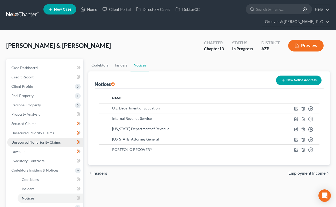
click at [68, 141] on link "Unsecured Nonpriority Claims" at bounding box center [45, 142] width 76 height 9
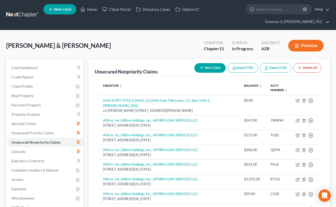
click at [168, 43] on div "[PERSON_NAME] & [PERSON_NAME] Upgraded Chapter Chapter 13 Status In Progress Di…" at bounding box center [168, 47] width 324 height 23
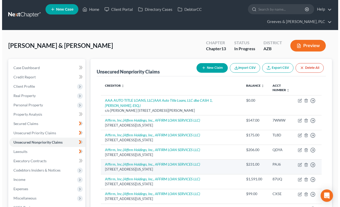
scroll to position [181, 0]
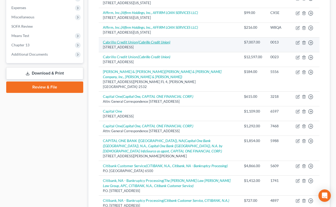
click at [166, 43] on icon "(Cabrillo Credit Union)" at bounding box center [154, 42] width 33 height 4
select select "4"
select select "2"
select select "0"
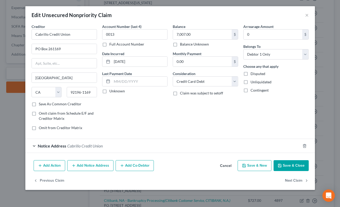
click at [108, 167] on button "Add Notice Address" at bounding box center [90, 165] width 46 height 11
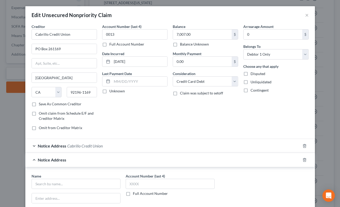
click at [151, 113] on div "Account Number (last 4) 0013 Full Account Number Date Incurred 07-13-2022 Last …" at bounding box center [135, 79] width 71 height 111
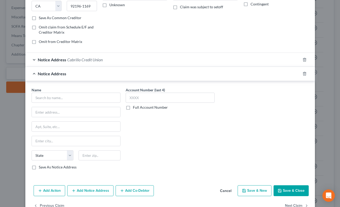
scroll to position [101, 0]
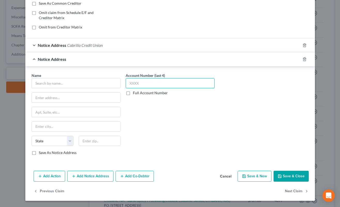
click at [165, 81] on input "text" at bounding box center [170, 83] width 89 height 10
type input "7825"
click at [88, 83] on input "text" at bounding box center [76, 83] width 89 height 10
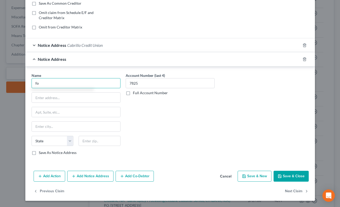
type input "f"
paste input "Folks Hess PLLC"
type input "Folks Hess PLLC"
click at [90, 99] on input "text" at bounding box center [76, 98] width 88 height 10
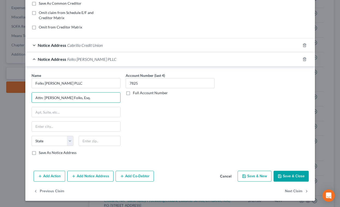
type input "Attn: Larry O. Folks, Esq."
click at [39, 153] on label "Save As Notice Address" at bounding box center [58, 152] width 38 height 5
click at [41, 153] on input "Save As Notice Address" at bounding box center [42, 151] width 3 height 3
checkbox input "true"
click at [95, 143] on input "text" at bounding box center [100, 141] width 42 height 10
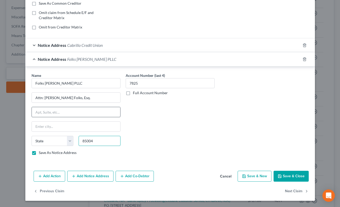
type input "85004"
click at [88, 112] on input "text" at bounding box center [76, 112] width 88 height 10
type input "Phoenix"
select select "3"
paste input "1850 N Central Ave #1140"
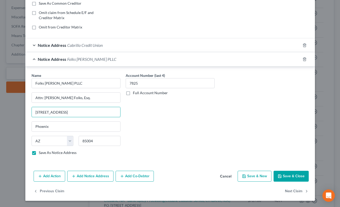
type input "1850 N Central Ave #1140"
click at [282, 173] on button "Save & Close" at bounding box center [291, 176] width 35 height 11
checkbox input "false"
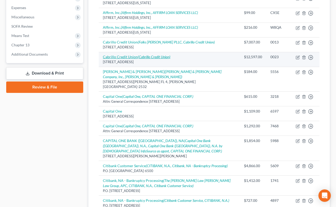
click at [160, 56] on icon "(Cabrillo Credit Union)" at bounding box center [154, 57] width 33 height 4
select select "4"
select select "10"
select select "0"
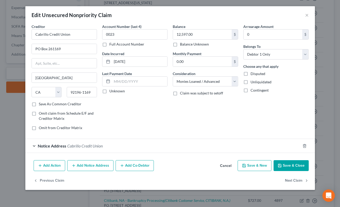
click at [160, 139] on div "Notice Address Cabrillo Credit Union" at bounding box center [170, 146] width 290 height 14
click at [105, 165] on button "Add Notice Address" at bounding box center [90, 165] width 46 height 11
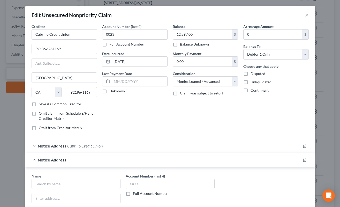
click at [151, 121] on div "Account Number (last 4) 0023 Full Account Number Date Incurred 03-17-2021 Last …" at bounding box center [135, 79] width 71 height 111
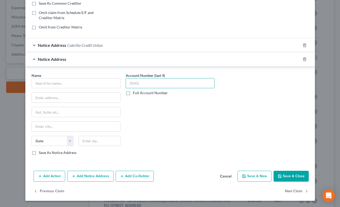
drag, startPoint x: 151, startPoint y: 81, endPoint x: 147, endPoint y: 90, distance: 8.8
click at [150, 81] on input "text" at bounding box center [170, 83] width 89 height 10
type input "0023"
click at [98, 84] on input "text" at bounding box center [76, 83] width 89 height 10
type input "d"
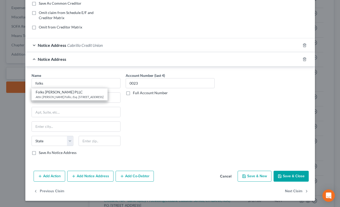
click at [84, 99] on div "Attn: Larry O. Folks, Esq. 1850 N Central Ave #1140, Phoenix, AZ 85004" at bounding box center [70, 97] width 68 height 4
type input "Folks Hess PLLC"
type input "Attn: Larry O. Folks, Esq."
type input "1850 N Central Ave #1140"
type input "Phoenix"
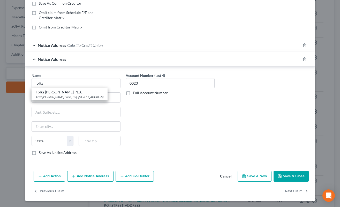
select select "3"
type input "85004"
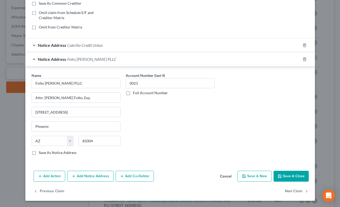
drag, startPoint x: 286, startPoint y: 176, endPoint x: 261, endPoint y: 132, distance: 50.3
click at [287, 175] on button "Save & Close" at bounding box center [291, 176] width 35 height 11
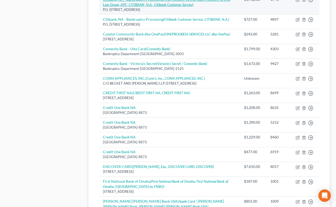
scroll to position [430, 0]
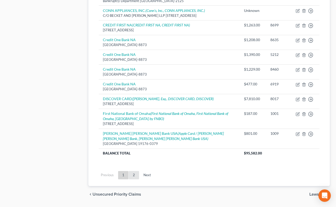
click at [135, 171] on link "2" at bounding box center [134, 175] width 10 height 8
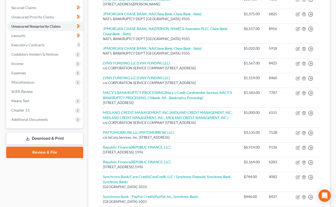
scroll to position [0, 0]
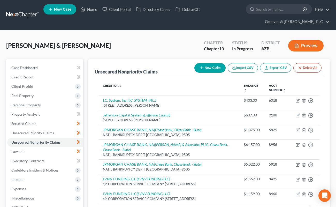
click at [207, 66] on button "New Claim" at bounding box center [210, 68] width 31 height 10
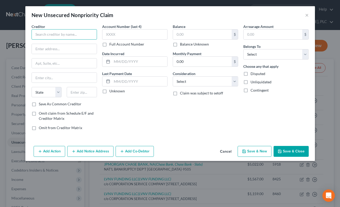
click at [77, 34] on input "text" at bounding box center [64, 34] width 65 height 10
type input "Uprova"
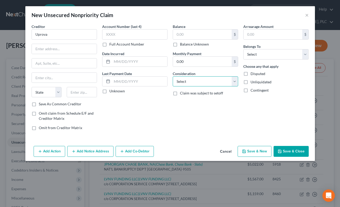
click at [234, 79] on select "Select Cable / Satellite Services Collection Agency Credit Card Debt Debt Couns…" at bounding box center [205, 81] width 65 height 10
select select "10"
click at [173, 76] on select "Select Cable / Satellite Services Collection Agency Credit Card Debt Debt Couns…" at bounding box center [205, 81] width 65 height 10
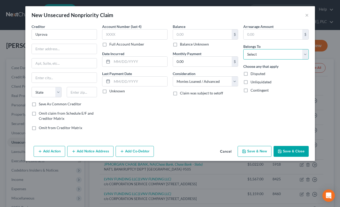
click at [274, 56] on select "Select Debtor 1 Only Debtor 2 Only Debtor 1 And Debtor 2 Only At Least One Of T…" at bounding box center [275, 54] width 65 height 10
select select "4"
click at [243, 49] on select "Select Debtor 1 Only Debtor 2 Only Debtor 1 And Debtor 2 Only At Least One Of T…" at bounding box center [275, 54] width 65 height 10
click at [161, 35] on input "text" at bounding box center [134, 34] width 65 height 10
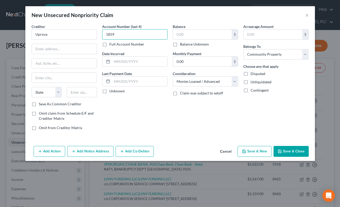
type input "1859"
click at [129, 55] on div "Date Incurred" at bounding box center [134, 59] width 65 height 16
click at [136, 64] on input "text" at bounding box center [139, 62] width 55 height 10
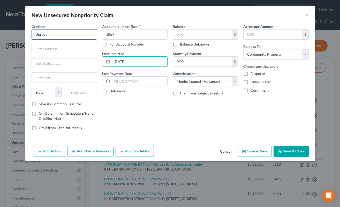
type input "1/23/2025"
click at [83, 36] on input "Uprova" at bounding box center [64, 34] width 65 height 10
type input "Uprova Credit, LLC"
click at [39, 106] on label "Save As Common Creditor" at bounding box center [60, 103] width 43 height 5
click at [41, 105] on input "Save As Common Creditor" at bounding box center [42, 102] width 3 height 3
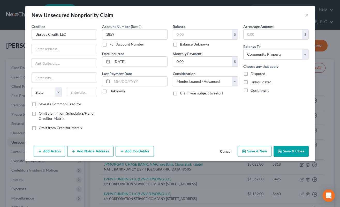
checkbox input "true"
click at [64, 48] on input "text" at bounding box center [64, 49] width 65 height 10
paste input "635 East Hwy 20, V"
type input "635 East Hwy 20, V"
click at [95, 93] on input "text" at bounding box center [82, 92] width 30 height 10
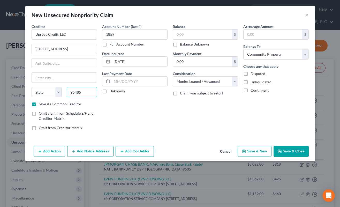
type input "95485"
type input "Upper Lake"
select select "4"
click at [135, 120] on div "Account Number (last 4) 1859 Full Account Number Date Incurred 1/23/2025 Last P…" at bounding box center [135, 79] width 71 height 111
click at [80, 96] on input "95485" at bounding box center [82, 92] width 30 height 10
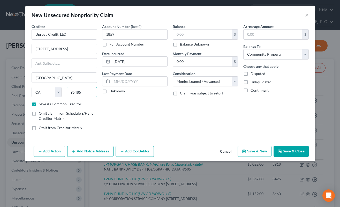
paste input "-8793"
type input "95485-8793"
drag, startPoint x: 36, startPoint y: 34, endPoint x: 58, endPoint y: 35, distance: 21.7
click at [58, 35] on input "Uprova Credit, LLC" at bounding box center [64, 34] width 65 height 10
click at [119, 61] on input "1/23/2025" at bounding box center [139, 62] width 55 height 10
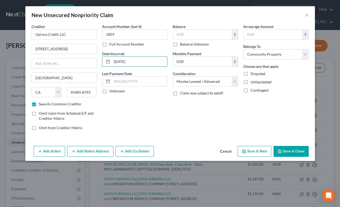
type input "1/3/2025"
click at [290, 149] on button "Save & Close" at bounding box center [291, 151] width 35 height 11
checkbox input "false"
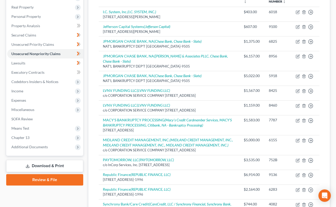
scroll to position [78, 0]
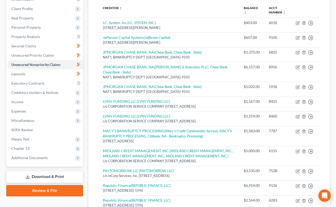
click at [192, 9] on th "Creditor expand_more expand_less unfold_more" at bounding box center [169, 10] width 141 height 15
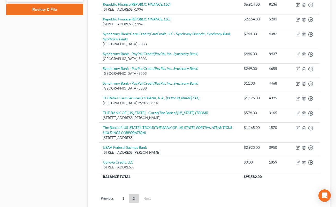
scroll to position [312, 0]
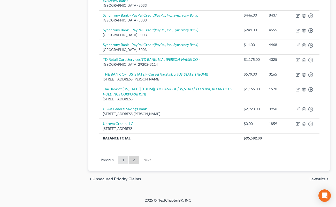
click at [123, 159] on link "1" at bounding box center [123, 160] width 10 height 8
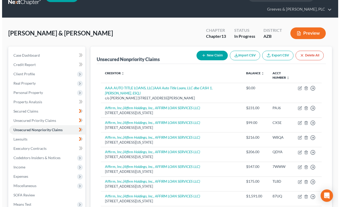
scroll to position [0, 0]
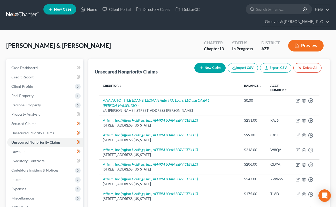
click at [209, 66] on button "New Claim" at bounding box center [210, 68] width 31 height 10
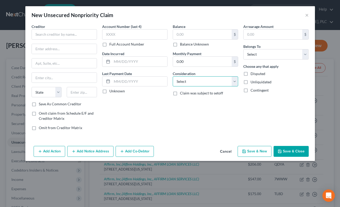
click at [214, 81] on select "Select Cable / Satellite Services Collection Agency Credit Card Debt Debt Couns…" at bounding box center [205, 81] width 65 height 10
select select "10"
click at [173, 76] on select "Select Cable / Satellite Services Collection Agency Credit Card Debt Debt Couns…" at bounding box center [205, 81] width 65 height 10
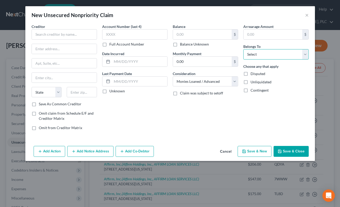
click at [250, 53] on select "Select Debtor 1 Only Debtor 2 Only Debtor 1 And Debtor 2 Only At Least One Of T…" at bounding box center [275, 54] width 65 height 10
select select "4"
click at [243, 49] on select "Select Debtor 1 Only Debtor 2 Only Debtor 1 And Debtor 2 Only At Least One Of T…" at bounding box center [275, 54] width 65 height 10
click at [74, 36] on input "text" at bounding box center [64, 34] width 65 height 10
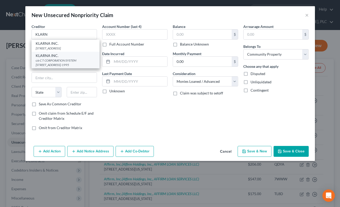
click at [82, 67] on div "c/o C T CORPORATION SYSTEM [STREET_ADDRESS]-1995" at bounding box center [66, 62] width 60 height 9
type input "KLARNA INC."
type input "c/o C T CORPORATION SYSTEM"
type input "[STREET_ADDRESS]"
type input "Phoenix"
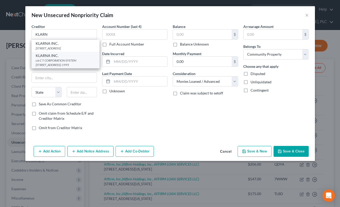
select select "3"
type input "85012-1995"
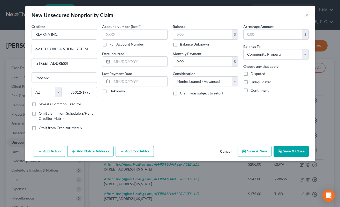
click at [104, 150] on button "Add Notice Address" at bounding box center [90, 151] width 46 height 11
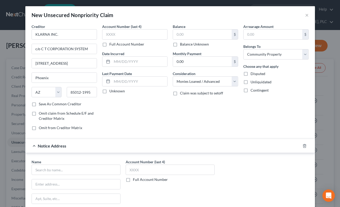
click at [124, 122] on div "Account Number (last 4) Full Account Number Date Incurred Last Payment Date Unk…" at bounding box center [135, 79] width 71 height 111
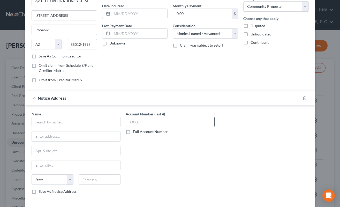
scroll to position [72, 0]
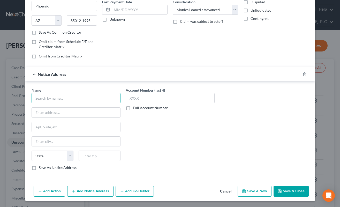
click at [96, 102] on input "text" at bounding box center [76, 98] width 89 height 10
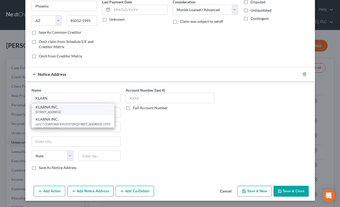
click at [90, 112] on div "800 N. HIGH ST, Columbus, OH 43215-1430" at bounding box center [73, 112] width 75 height 4
type input "KLARNA INC."
type input "800 N. HIGH ST"
type input "Columbus"
select select "36"
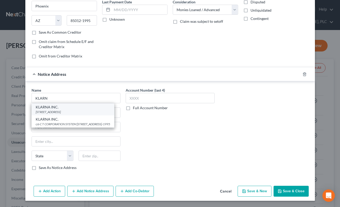
type input "43215-1430"
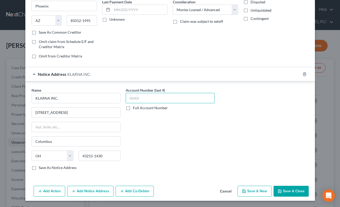
click at [172, 101] on input "text" at bounding box center [170, 98] width 89 height 10
type input "7107"
click at [132, 142] on div "Account Number (last 4) 7107 Full Account Number" at bounding box center [170, 130] width 94 height 87
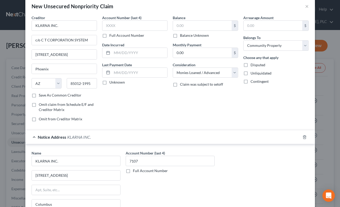
scroll to position [0, 0]
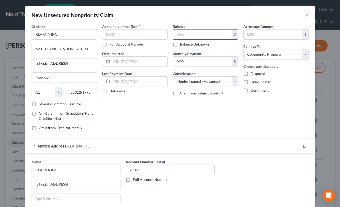
click at [174, 34] on input "text" at bounding box center [202, 34] width 59 height 10
type input "202"
drag, startPoint x: 124, startPoint y: 33, endPoint x: 125, endPoint y: 44, distance: 11.7
click at [125, 33] on input "text" at bounding box center [134, 34] width 65 height 10
type input "7107"
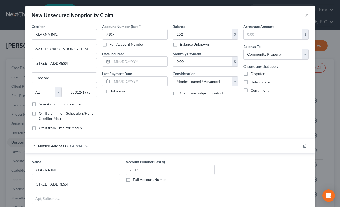
click at [199, 108] on div "Balance 202.00 $ Balance Unknown Balance Undetermined 202 $ Balance Unknown Mon…" at bounding box center [205, 79] width 71 height 111
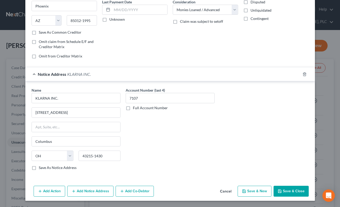
click at [106, 196] on button "Add Notice Address" at bounding box center [90, 191] width 46 height 11
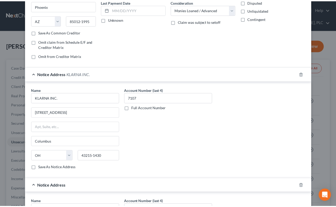
scroll to position [183, 0]
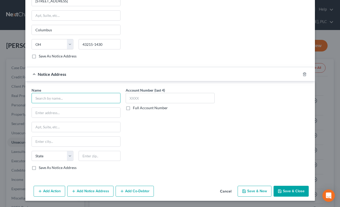
click at [87, 100] on input "text" at bounding box center [76, 98] width 89 height 10
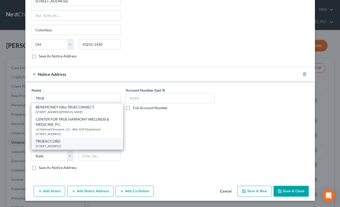
click at [93, 149] on div "TRUEACCORD 16011 College Blvd Ste 130, Lenexa, KS 66219-9877" at bounding box center [78, 143] width 92 height 12
type input "TRUEACCORD"
type input "16011 College Blvd Ste 130"
type input "Lenexa"
select select "17"
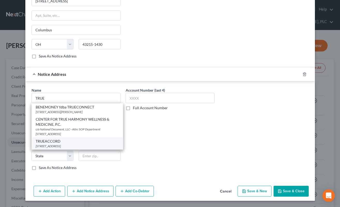
type input "66219-9877"
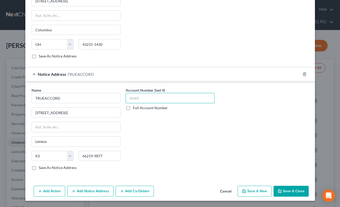
click at [169, 101] on input "text" at bounding box center [170, 98] width 89 height 10
type input "7107"
click at [286, 188] on button "Save & Close" at bounding box center [291, 191] width 35 height 11
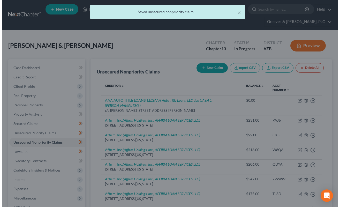
scroll to position [0, 0]
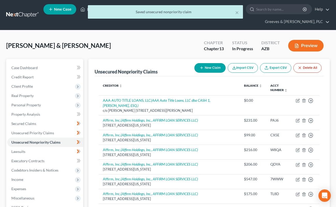
click at [207, 70] on button "New Claim" at bounding box center [210, 68] width 31 height 10
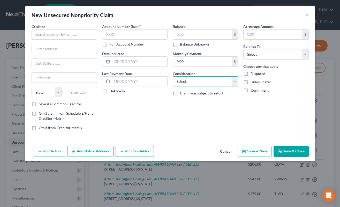
click at [232, 83] on select "Select Cable / Satellite Services Collection Agency Credit Card Debt Debt Couns…" at bounding box center [205, 81] width 65 height 10
select select "10"
click at [173, 76] on select "Select Cable / Satellite Services Collection Agency Credit Card Debt Debt Couns…" at bounding box center [205, 81] width 65 height 10
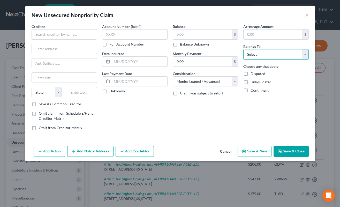
click at [256, 52] on select "Select Debtor 1 Only Debtor 2 Only Debtor 1 And Debtor 2 Only At Least One Of T…" at bounding box center [275, 54] width 65 height 10
select select "4"
click at [243, 49] on select "Select Debtor 1 Only Debtor 2 Only Debtor 1 And Debtor 2 Only At Least One Of T…" at bounding box center [275, 54] width 65 height 10
click at [75, 35] on input "text" at bounding box center [64, 34] width 65 height 10
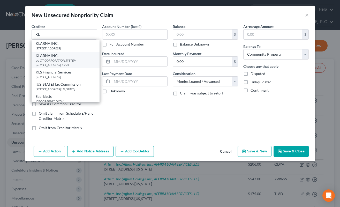
click at [83, 67] on div "c/o C T CORPORATION SYSTEM [STREET_ADDRESS]-1995" at bounding box center [66, 62] width 60 height 9
type input "KLARNA INC."
type input "c/o C T CORPORATION SYSTEM"
type input "[STREET_ADDRESS]"
type input "Phoenix"
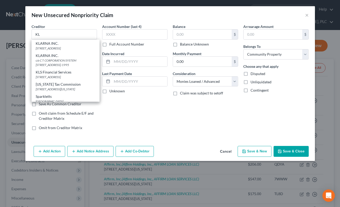
select select "3"
type input "85012-1995"
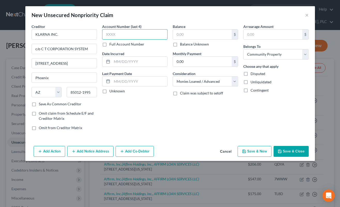
click at [142, 35] on input "text" at bounding box center [134, 34] width 65 height 10
type input "1327"
click at [189, 33] on input "text" at bounding box center [202, 34] width 59 height 10
type input "449"
click at [108, 151] on button "Add Notice Address" at bounding box center [90, 151] width 46 height 11
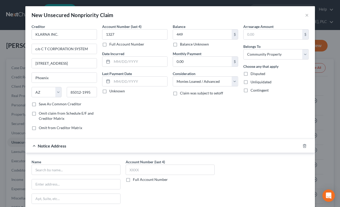
click at [145, 125] on div "Account Number (last 4) 1327 Full Account Number Date Incurred Last Payment Dat…" at bounding box center [135, 79] width 71 height 111
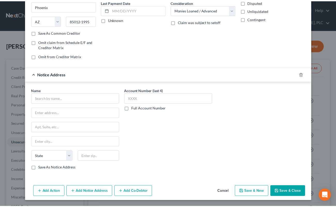
scroll to position [72, 0]
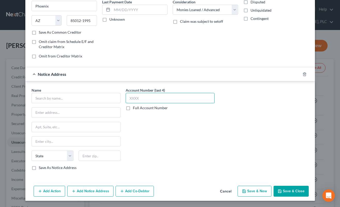
click at [164, 95] on input "text" at bounding box center [170, 98] width 89 height 10
type input "1327"
click at [95, 99] on input "text" at bounding box center [76, 98] width 89 height 10
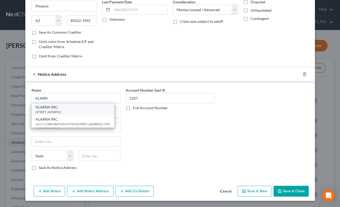
click at [96, 109] on div "KLARNA INC." at bounding box center [73, 107] width 75 height 5
type input "KLARNA INC."
type input "800 N. HIGH ST"
type input "Columbus"
select select "36"
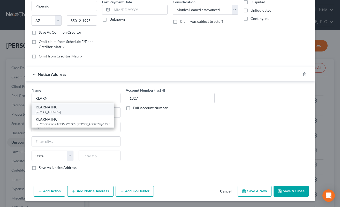
type input "43215-1430"
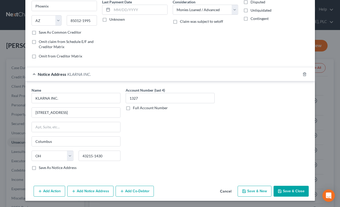
click at [99, 188] on button "Add Notice Address" at bounding box center [90, 191] width 46 height 11
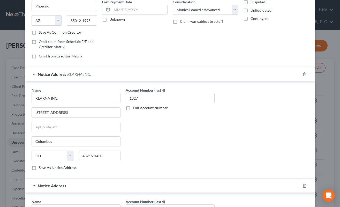
click at [111, 71] on div "Notice Address KLARNA INC." at bounding box center [162, 74] width 275 height 14
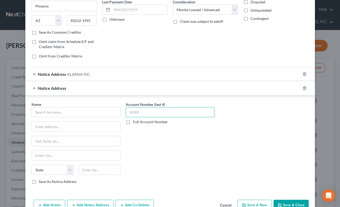
drag, startPoint x: 154, startPoint y: 114, endPoint x: 146, endPoint y: 122, distance: 11.0
click at [153, 115] on input "text" at bounding box center [170, 112] width 89 height 10
type input "1327"
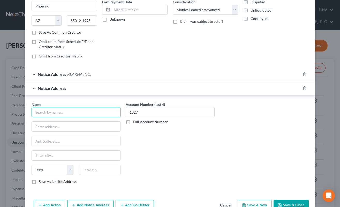
click at [87, 112] on input "text" at bounding box center [76, 112] width 89 height 10
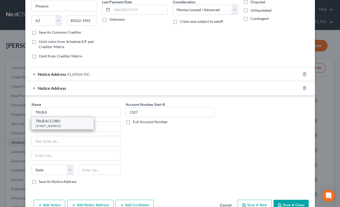
click at [77, 128] on div "16011 College Blvd Ste 130, Lenexa, KS 66219-9877" at bounding box center [63, 126] width 54 height 4
type input "TRUEACCORD"
type input "16011 College Blvd Ste 130"
type input "Lenexa"
select select "17"
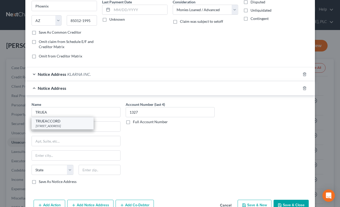
type input "66219-9877"
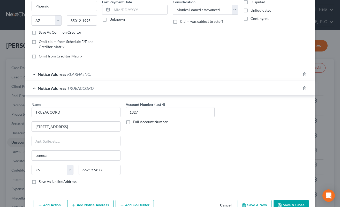
click at [279, 203] on button "Save & Close" at bounding box center [291, 205] width 35 height 11
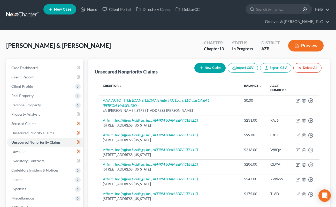
click at [182, 42] on div "[PERSON_NAME] & [PERSON_NAME] Upgraded Chapter Chapter 13 Status In Progress Di…" at bounding box center [168, 47] width 324 height 23
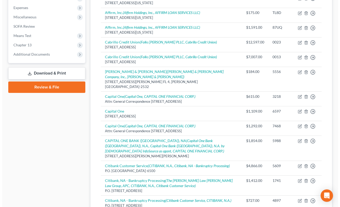
scroll to position [0, 0]
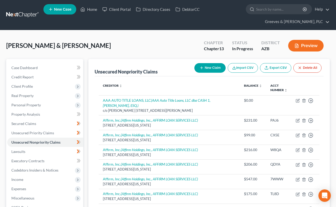
click at [208, 62] on div "New Claim Import CSV Export CSV Delete All" at bounding box center [257, 68] width 131 height 14
click at [212, 70] on button "New Claim" at bounding box center [210, 68] width 31 height 10
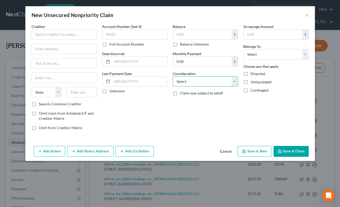
click at [233, 82] on select "Select Cable / Satellite Services Collection Agency Credit Card Debt Debt Couns…" at bounding box center [205, 81] width 65 height 10
select select "2"
click at [173, 76] on select "Select Cable / Satellite Services Collection Agency Credit Card Debt Debt Couns…" at bounding box center [205, 81] width 65 height 10
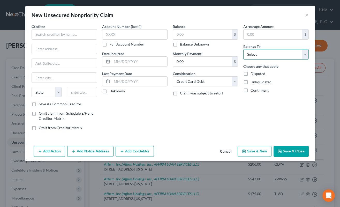
click at [255, 55] on select "Select Debtor 1 Only Debtor 2 Only Debtor 1 And Debtor 2 Only At Least One Of T…" at bounding box center [275, 54] width 65 height 10
select select "4"
click at [243, 49] on select "Select Debtor 1 Only Debtor 2 Only Debtor 1 And Debtor 2 Only At Least One Of T…" at bounding box center [275, 54] width 65 height 10
click at [85, 33] on input "text" at bounding box center [64, 34] width 65 height 10
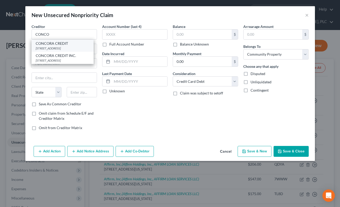
click at [74, 48] on div "[STREET_ADDRESS]" at bounding box center [63, 48] width 54 height 4
type input "CONCORA CREDIT"
type input "PO BOX 4477"
type input "Beaverton"
select select "38"
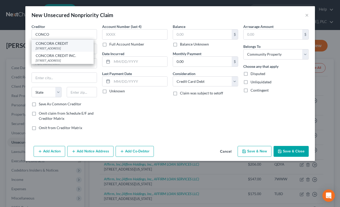
type input "97076-4401"
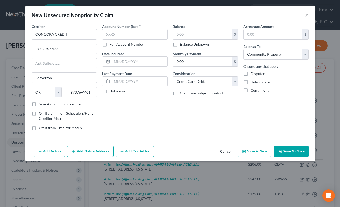
click at [99, 150] on button "Add Notice Address" at bounding box center [90, 151] width 46 height 11
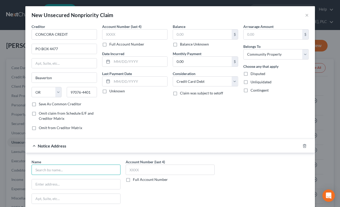
click at [104, 169] on input "text" at bounding box center [76, 170] width 89 height 10
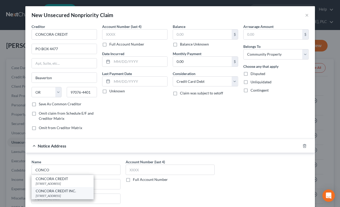
click at [79, 194] on div "[STREET_ADDRESS]" at bounding box center [63, 196] width 54 height 4
type input "CONCORA CREDIT INC."
type input "PO BOX 4499"
type input "Beaverton"
select select "38"
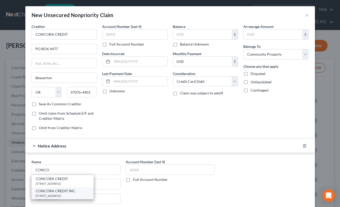
type input "97076-4499"
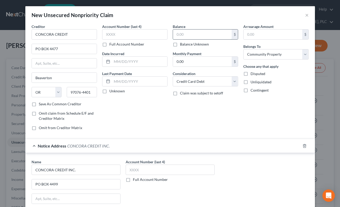
drag, startPoint x: 181, startPoint y: 31, endPoint x: 171, endPoint y: 34, distance: 10.2
click at [180, 33] on input "text" at bounding box center [202, 34] width 59 height 10
type input "290"
click at [143, 34] on input "text" at bounding box center [134, 34] width 65 height 10
type input "4962"
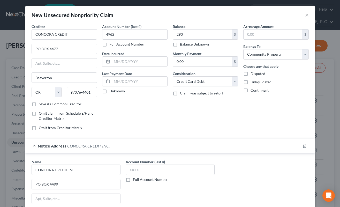
click at [156, 123] on div "Account Number (last 4) 4962 Full Account Number Date Incurred Last Payment Dat…" at bounding box center [135, 79] width 71 height 111
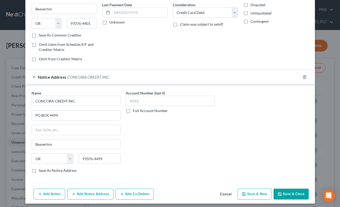
scroll to position [72, 0]
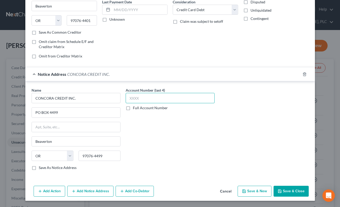
click at [165, 94] on input "text" at bounding box center [170, 98] width 89 height 10
type input "4962"
click at [284, 190] on button "Save & Close" at bounding box center [291, 191] width 35 height 11
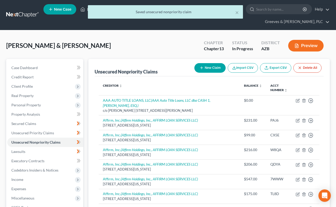
click at [213, 68] on button "New Claim" at bounding box center [210, 68] width 31 height 10
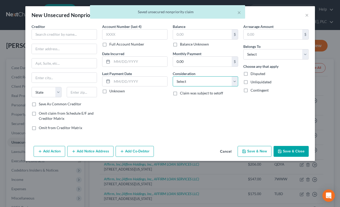
click at [235, 81] on select "Select Cable / Satellite Services Collection Agency Credit Card Debt Debt Couns…" at bounding box center [205, 81] width 65 height 10
select select "9"
click at [173, 76] on select "Select Cable / Satellite Services Collection Agency Credit Card Debt Debt Couns…" at bounding box center [205, 81] width 65 height 10
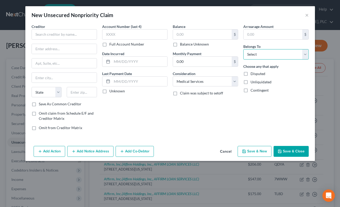
click at [251, 54] on select "Select Debtor 1 Only Debtor 2 Only Debtor 1 And Debtor 2 Only At Least One Of T…" at bounding box center [275, 54] width 65 height 10
select select "4"
click at [243, 49] on select "Select Debtor 1 Only Debtor 2 Only Debtor 1 And Debtor 2 Only At Least One Of T…" at bounding box center [275, 54] width 65 height 10
click at [71, 38] on input "text" at bounding box center [64, 34] width 65 height 10
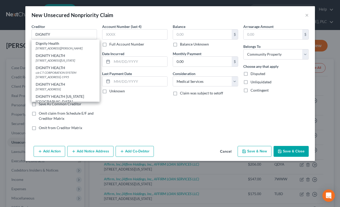
scroll to position [53, 0]
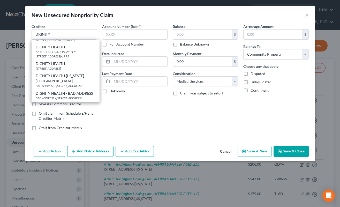
click at [99, 80] on div "Dignity Health 185 Berry St, Ste 200, San Francisco, CA 94107-1777 DIGNITY HEAL…" at bounding box center [66, 71] width 68 height 62
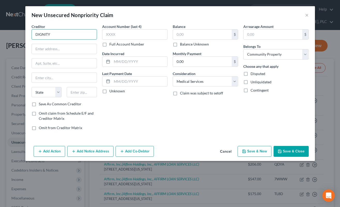
click at [70, 33] on input "DIGNITY" at bounding box center [64, 34] width 65 height 10
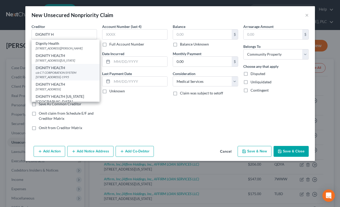
click at [82, 79] on div "c/o C T CORPORATION SYSTEM [STREET_ADDRESS]-1995" at bounding box center [66, 74] width 60 height 9
type input "DIGNITY HEALTH"
type input "c/o C T CORPORATION SYSTEM"
type input "[STREET_ADDRESS]"
type input "PHOENIX"
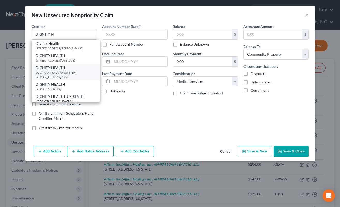
select select "3"
type input "85012-1995"
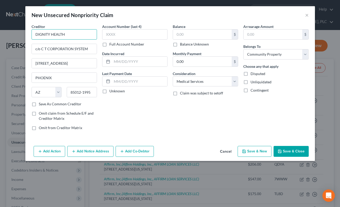
click at [80, 36] on input "DIGNITY HEALTH" at bounding box center [64, 34] width 65 height 10
click at [109, 149] on button "Add Notice Address" at bounding box center [90, 151] width 46 height 11
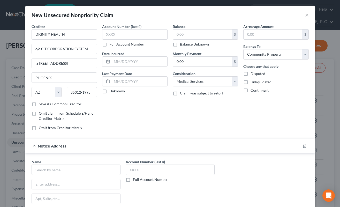
click at [154, 122] on div "Account Number (last 4) Full Account Number Date Incurred Last Payment Date Unk…" at bounding box center [135, 79] width 71 height 111
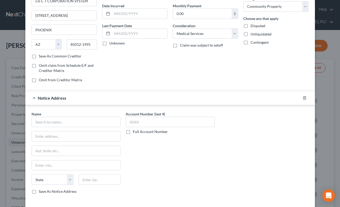
scroll to position [72, 0]
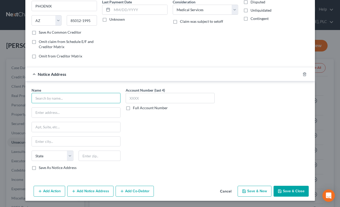
drag, startPoint x: 99, startPoint y: 100, endPoint x: 104, endPoint y: 103, distance: 5.7
click at [102, 102] on input "text" at bounding box center [76, 98] width 89 height 10
paste input "DIGNITY HEALTH"
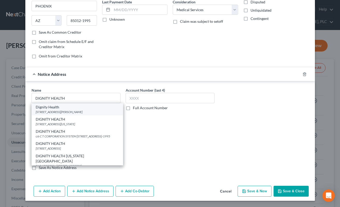
click at [88, 114] on div "[STREET_ADDRESS][PERSON_NAME]" at bounding box center [77, 112] width 83 height 4
type input "Dignity Health"
type input "185 Berry St, Ste 200"
type input "San Francisco"
select select "4"
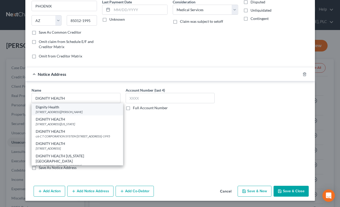
type input "94107-1777"
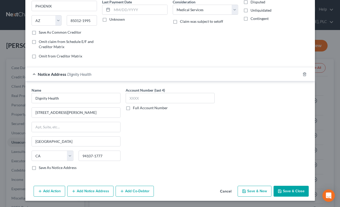
click at [98, 188] on button "Add Notice Address" at bounding box center [90, 191] width 46 height 11
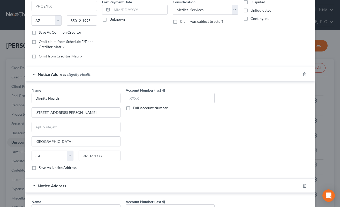
click at [128, 74] on div "Notice Address Dignity Health" at bounding box center [162, 74] width 275 height 14
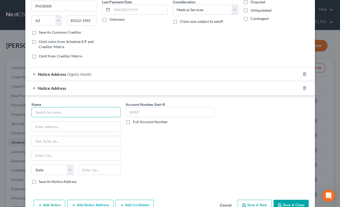
click at [88, 112] on input "text" at bounding box center [76, 112] width 89 height 10
paste input "DIGNITY HEALTH"
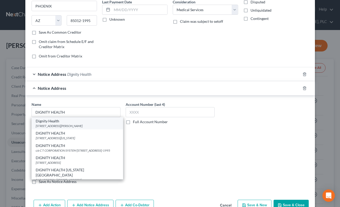
click at [90, 124] on div "[STREET_ADDRESS][PERSON_NAME]" at bounding box center [77, 126] width 83 height 4
type input "Dignity Health"
type input "185 Berry St, Ste 200"
type input "San Francisco"
select select "4"
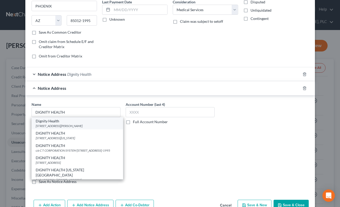
type input "94107-1777"
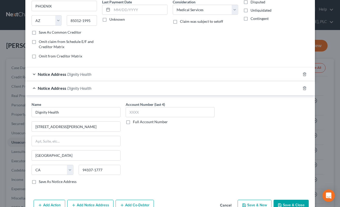
click at [139, 142] on div "Account Number (last 4) Full Account Number" at bounding box center [170, 145] width 94 height 87
click at [109, 86] on div "Notice Address Dignity Health" at bounding box center [162, 88] width 275 height 14
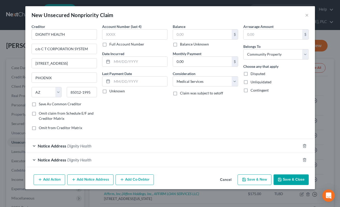
scroll to position [0, 0]
click at [91, 179] on button "Add Notice Address" at bounding box center [90, 179] width 46 height 11
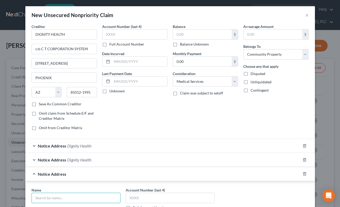
click at [99, 198] on input "text" at bounding box center [76, 198] width 89 height 10
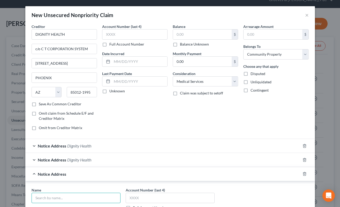
scroll to position [26, 0]
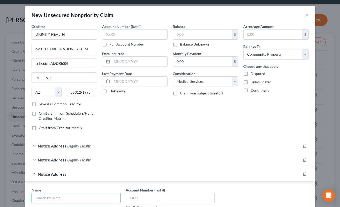
paste input "DIGNITY HEALTH"
click at [165, 133] on div "Account Number (last 4) Full Account Number Date Incurred Last Payment Date Unk…" at bounding box center [135, 79] width 71 height 111
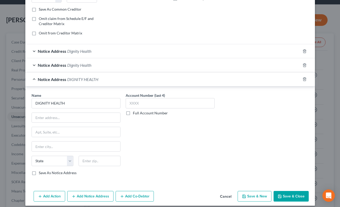
scroll to position [100, 0]
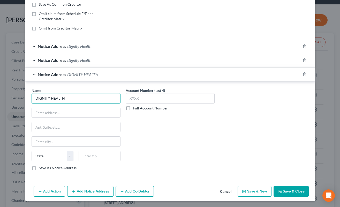
click at [92, 101] on input "DIGNITY HEALTH" at bounding box center [76, 98] width 89 height 10
type input "DIGNITY HEALTH"
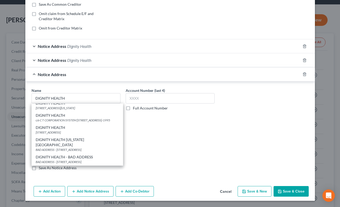
scroll to position [29, 0]
click at [86, 130] on div "[STREET_ADDRESS]" at bounding box center [77, 132] width 83 height 4
type input "3200 N. CENTRAL AVE FL 23"
type input "Phoenix"
select select "3"
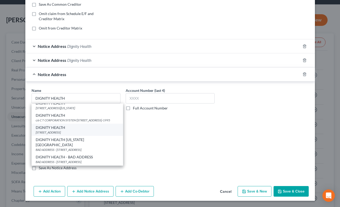
type input "85012-2443"
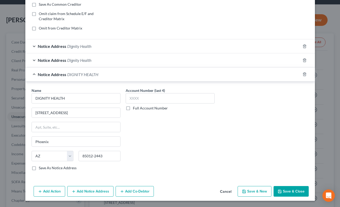
scroll to position [0, 0]
click at [195, 100] on input "text" at bounding box center [170, 98] width 89 height 10
drag, startPoint x: 137, startPoint y: 96, endPoint x: 125, endPoint y: 99, distance: 12.9
click at [126, 99] on input "28Y1" at bounding box center [170, 98] width 89 height 10
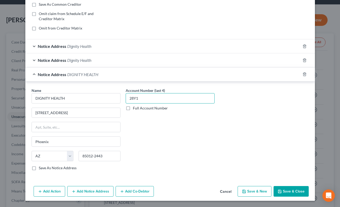
type input "28Y1"
click at [154, 60] on div "Notice Address Dignity Health" at bounding box center [162, 60] width 275 height 14
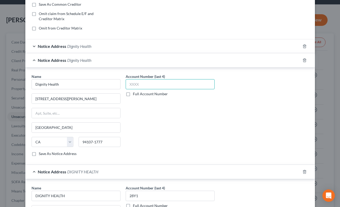
click at [165, 87] on input "text" at bounding box center [170, 84] width 89 height 10
paste input "28Y1"
type input "28Y1"
click at [173, 76] on div "Account Number (last 4) 28Y1 Full Account Number" at bounding box center [170, 85] width 89 height 23
click at [222, 87] on div "Name * Dignity Health 185 Berry St, Ste 200 San Francisco State AL AK AR AZ CA …" at bounding box center [170, 117] width 283 height 87
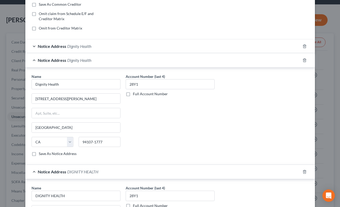
click at [163, 57] on div "Notice Address Dignity Health" at bounding box center [162, 60] width 275 height 14
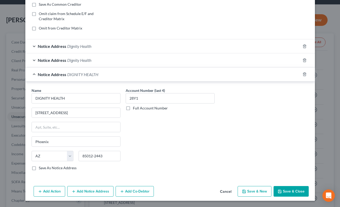
click at [158, 50] on div "Notice Address Dignity Health" at bounding box center [162, 46] width 275 height 14
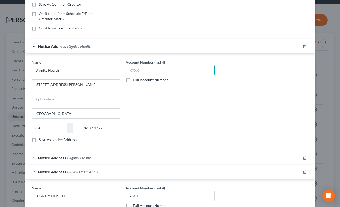
click at [168, 76] on div "Account Number (last 4) Full Account Number" at bounding box center [170, 71] width 89 height 23
paste input "28Y1"
type input "28Y1"
click at [170, 47] on div "Notice Address Dignity Health" at bounding box center [162, 46] width 275 height 14
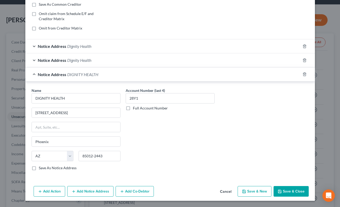
click at [181, 73] on div "Notice Address DIGNITY HEALTH" at bounding box center [162, 75] width 275 height 14
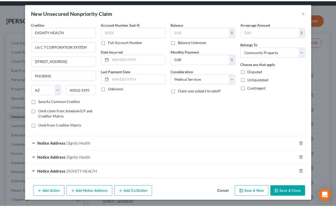
scroll to position [2, 0]
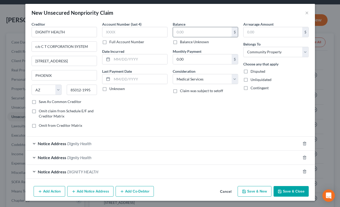
click at [183, 29] on input "text" at bounding box center [202, 32] width 59 height 10
type input "400"
click at [141, 36] on input "text" at bounding box center [134, 32] width 65 height 10
paste input "28Y1"
type input "28Y1"
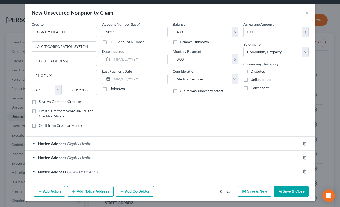
click at [279, 190] on icon "button" at bounding box center [279, 191] width 3 height 3
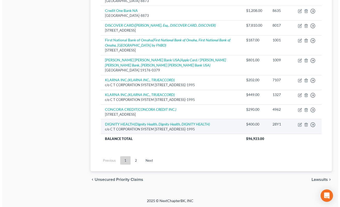
scroll to position [492, 0]
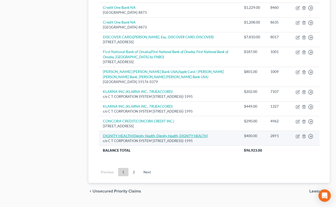
click at [161, 133] on icon "(Dignity Health, Dignity Health, DIGNITY HEALTH)" at bounding box center [170, 135] width 76 height 4
select select "3"
select select "9"
select select "4"
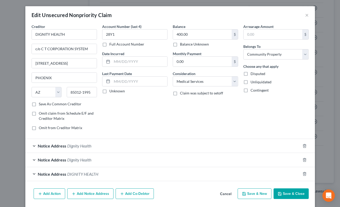
click at [105, 188] on button "Add Notice Address" at bounding box center [90, 193] width 46 height 11
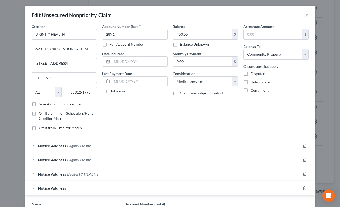
click at [148, 117] on div "Account Number (last 4) 28Y1 Full Account Number Date Incurred Last Payment Dat…" at bounding box center [135, 79] width 71 height 111
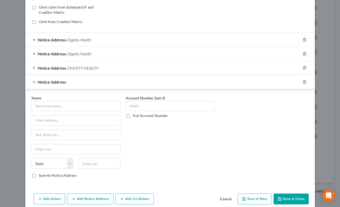
scroll to position [129, 0]
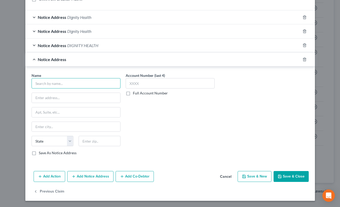
click at [98, 86] on input "text" at bounding box center [76, 83] width 89 height 10
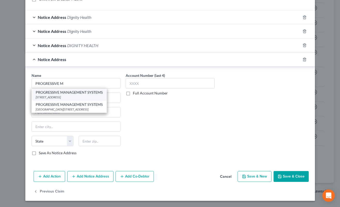
click at [103, 98] on div "1521 WEST CAMERON AVE., West Covina, CA 91790-2738" at bounding box center [69, 97] width 67 height 4
type input "PROGRESSIVE MANAGEMENT SYSTEMS"
type input "1521 WEST CAMERON AVE."
type input "West Covina"
select select "4"
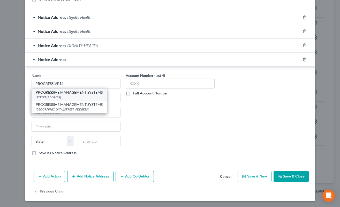
type input "91790-2738"
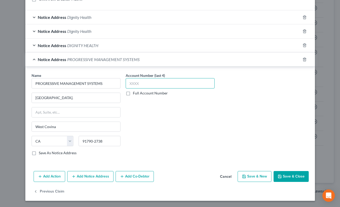
click at [170, 87] on input "text" at bounding box center [170, 83] width 89 height 10
type input "1574"
click at [283, 174] on button "Save & Close" at bounding box center [291, 176] width 35 height 11
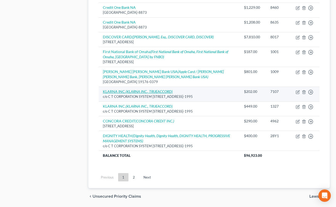
click at [162, 89] on icon "(KLARNA INC., TRUEACCORD)" at bounding box center [149, 91] width 47 height 4
select select "3"
select select "10"
select select "4"
select select "36"
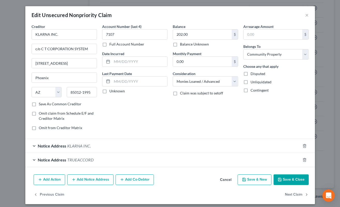
click at [137, 146] on div "Notice Address KLARNA INC." at bounding box center [162, 146] width 275 height 14
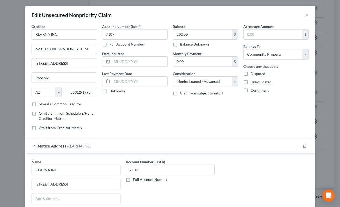
click at [166, 142] on div "Notice Address KLARNA INC." at bounding box center [162, 146] width 275 height 14
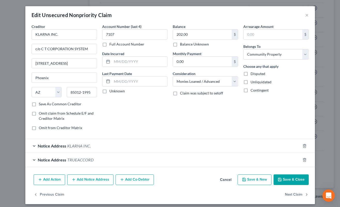
click at [99, 177] on button "Add Notice Address" at bounding box center [90, 179] width 46 height 11
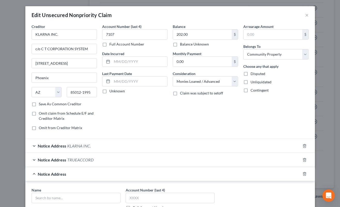
drag, startPoint x: 129, startPoint y: 112, endPoint x: 134, endPoint y: 136, distance: 24.8
click at [130, 116] on div "Account Number (last 4) 7107 Full Account Number Date Incurred Last Payment Dat…" at bounding box center [135, 79] width 71 height 111
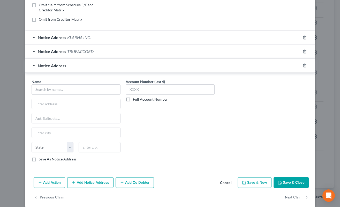
scroll to position [115, 0]
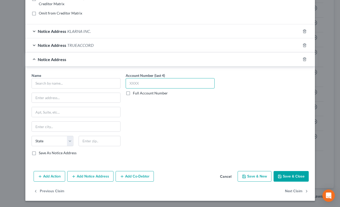
click at [137, 81] on input "text" at bounding box center [170, 83] width 89 height 10
click at [152, 85] on input "text" at bounding box center [170, 83] width 89 height 10
type input "7107"
click at [165, 145] on div "Account Number (last 4) 7107 Full Account Number" at bounding box center [170, 116] width 94 height 87
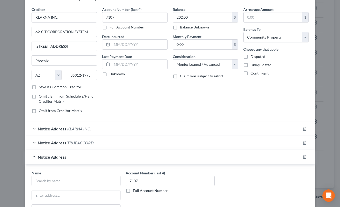
scroll to position [0, 0]
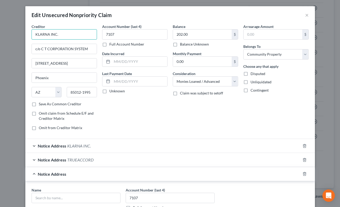
click at [69, 35] on input "KLARNA INC." at bounding box center [64, 34] width 65 height 10
click at [173, 132] on div "Balance 202.00 $ Balance Unknown Balance Undetermined 202.00 $ Balance Unknown …" at bounding box center [205, 79] width 71 height 111
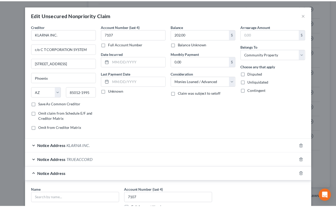
scroll to position [115, 0]
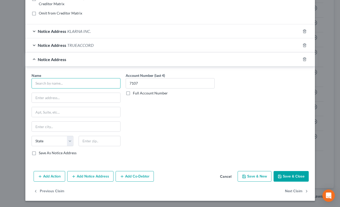
click at [98, 80] on input "text" at bounding box center [76, 83] width 89 height 10
paste input "KLARNA INC."
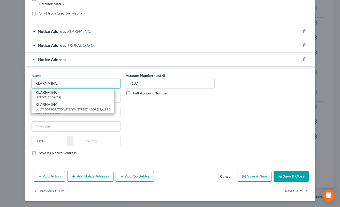
type input "KLARNA INC."
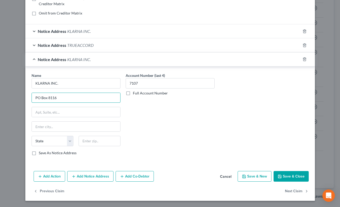
type input "PO Box 8116"
click at [99, 140] on input "text" at bounding box center [100, 141] width 42 height 10
type input "43201"
type input "Columbus"
select select "36"
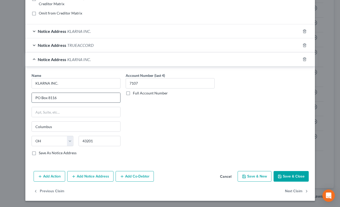
click at [97, 96] on input "PO Box 8116" at bounding box center [76, 98] width 88 height 10
click at [96, 95] on input "PO Box 8116" at bounding box center [76, 98] width 88 height 10
click at [100, 141] on input "43201" at bounding box center [100, 141] width 42 height 10
paste input "-0116"
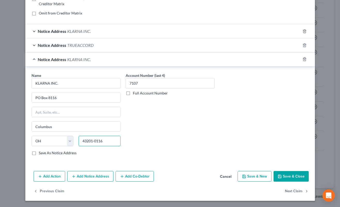
type input "43201-0116"
click at [70, 153] on label "Save As Notice Address" at bounding box center [58, 152] width 38 height 5
click at [44, 153] on input "Save As Notice Address" at bounding box center [42, 151] width 3 height 3
click at [284, 175] on button "Save & Close" at bounding box center [291, 176] width 35 height 11
checkbox input "false"
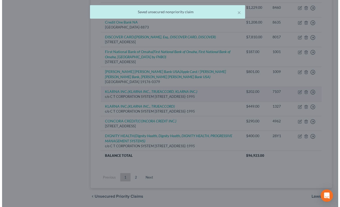
scroll to position [0, 0]
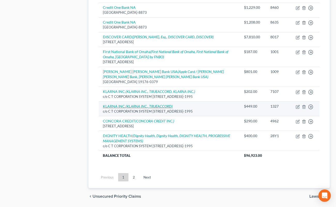
click at [168, 104] on icon "(KLARNA INC., TRUEACCORD)" at bounding box center [149, 106] width 47 height 4
select select "3"
select select "10"
select select "4"
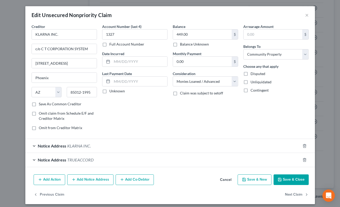
click at [175, 118] on div "Balance 449.00 $ Balance Unknown Balance Undetermined 449.00 $ Balance Unknown …" at bounding box center [205, 79] width 71 height 111
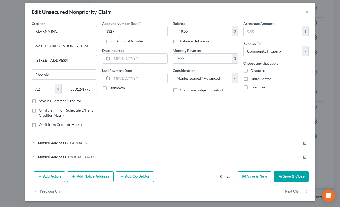
scroll to position [3, 0]
click at [103, 173] on button "Add Notice Address" at bounding box center [90, 176] width 46 height 11
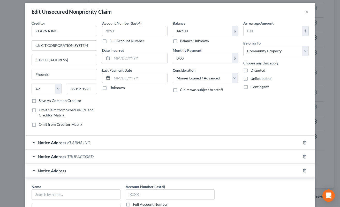
click at [131, 109] on div "Account Number (last 4) 1327 Full Account Number Date Incurred Last Payment Dat…" at bounding box center [135, 75] width 71 height 111
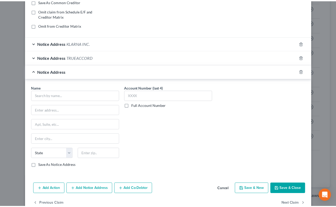
scroll to position [115, 0]
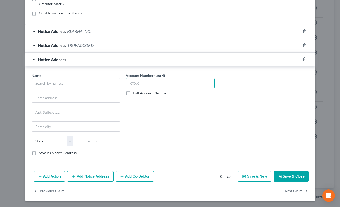
click at [166, 85] on input "text" at bounding box center [170, 83] width 89 height 10
type input "1327"
click at [99, 87] on input "text" at bounding box center [76, 83] width 89 height 10
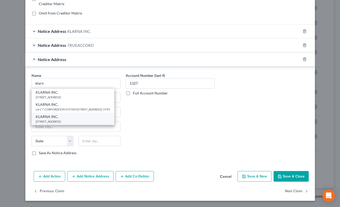
click at [103, 124] on div "PO Box 8116, Columbus, OH 43201-0116" at bounding box center [73, 121] width 75 height 4
type input "KLARNA INC."
type input "PO Box 8116"
type input "Columbus"
select select "36"
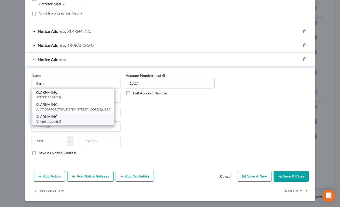
type input "43201-0116"
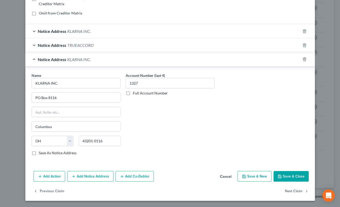
click at [290, 175] on button "Save & Close" at bounding box center [291, 176] width 35 height 11
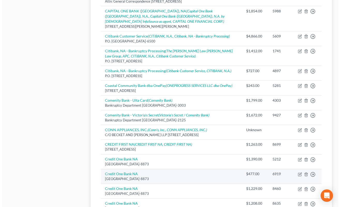
scroll to position [492, 0]
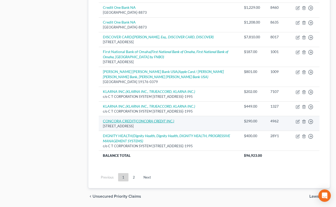
click at [172, 119] on icon "(CONCORA CREDIT INC.)" at bounding box center [154, 121] width 39 height 4
select select "38"
select select "2"
select select "4"
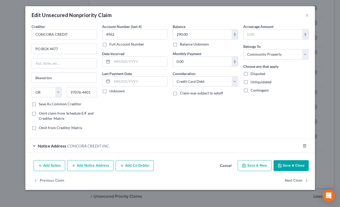
click at [108, 167] on button "Add Notice Address" at bounding box center [90, 165] width 46 height 11
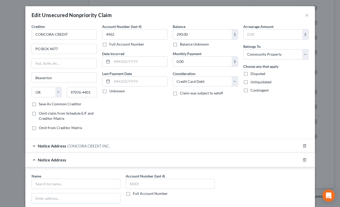
click at [147, 112] on div "Account Number (last 4) 4962 Full Account Number Date Incurred Last Payment Dat…" at bounding box center [135, 79] width 71 height 111
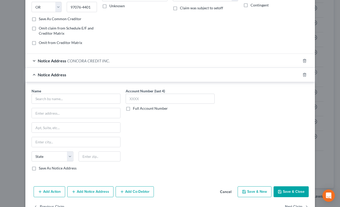
scroll to position [101, 0]
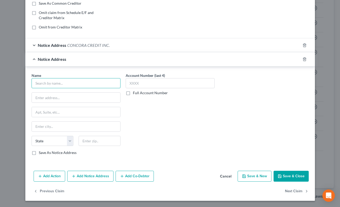
click at [97, 87] on input "text" at bounding box center [76, 83] width 89 height 10
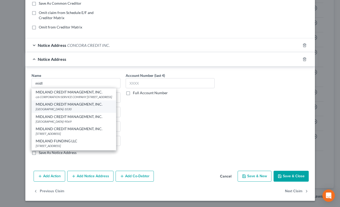
click at [102, 107] on div "MIDLAND CREDIT MANAGEMENT, INC." at bounding box center [74, 104] width 76 height 5
type input "MIDLAND CREDIT MANAGEMENT, INC."
type input "PO Box 301030"
type input "Los Angeles"
select select "4"
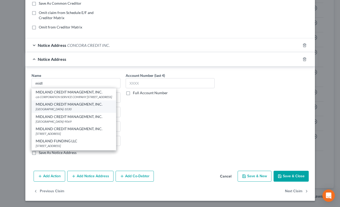
type input "90030-1030"
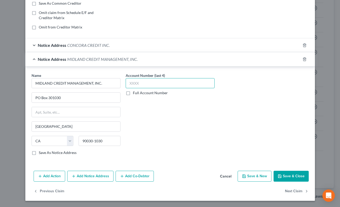
click at [163, 79] on input "text" at bounding box center [170, 83] width 89 height 10
type input "4400"
click at [113, 59] on span "MIDLAND CREDIT MANAGEMENT, INC." at bounding box center [102, 59] width 70 height 5
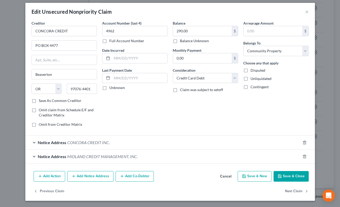
scroll to position [3, 0]
click at [99, 177] on button "Add Notice Address" at bounding box center [90, 176] width 46 height 11
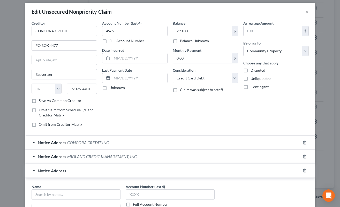
click at [147, 117] on div "Account Number (last 4) 4962 Full Account Number Date Incurred Last Payment Dat…" at bounding box center [135, 75] width 71 height 111
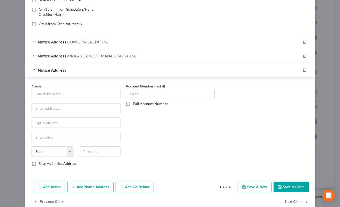
scroll to position [115, 0]
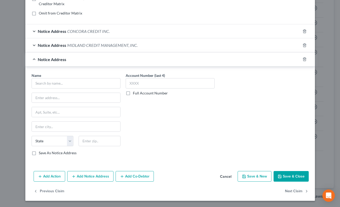
click at [157, 44] on div "Notice Address MIDLAND CREDIT MANAGEMENT, INC." at bounding box center [162, 45] width 275 height 14
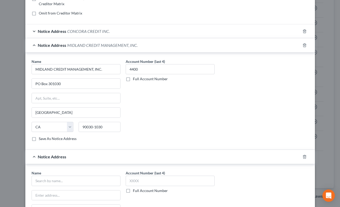
click at [157, 44] on div "Notice Address MIDLAND CREDIT MANAGEMENT, INC." at bounding box center [162, 45] width 275 height 14
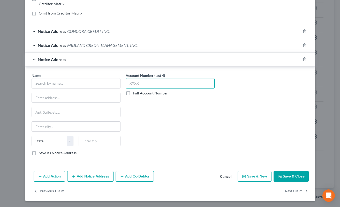
click at [157, 83] on input "text" at bounding box center [170, 83] width 89 height 10
type input "4400"
click at [97, 82] on input "text" at bounding box center [76, 83] width 89 height 10
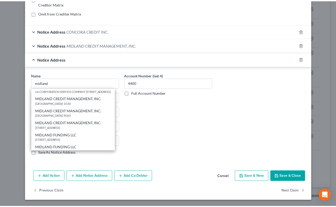
scroll to position [0, 0]
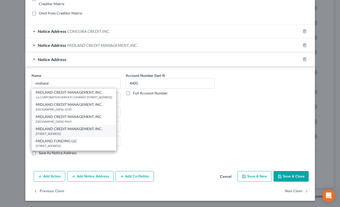
click at [105, 131] on div "MIDLAND CREDIT MANAGEMENT, INC." at bounding box center [74, 128] width 76 height 5
type input "MIDLAND CREDIT MANAGEMENT, INC."
type input "PO Box 2037"
type input "Warren"
select select "23"
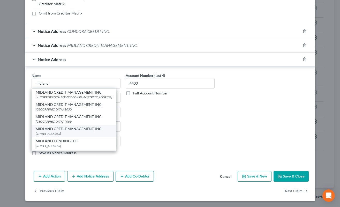
type input "48090-2037"
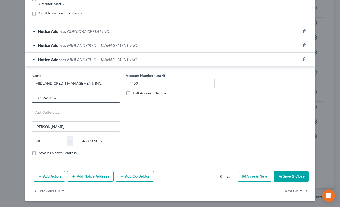
click at [88, 96] on input "PO Box 2037" at bounding box center [76, 98] width 88 height 10
type input "PO Box 2004"
drag, startPoint x: 96, startPoint y: 142, endPoint x: 103, endPoint y: 141, distance: 7.3
click at [102, 141] on input "48090-2037" at bounding box center [100, 141] width 42 height 10
type input "48090-2004"
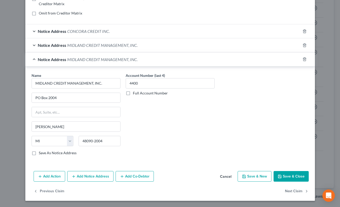
click at [72, 152] on label "Save As Notice Address" at bounding box center [58, 152] width 38 height 5
click at [44, 152] on input "Save As Notice Address" at bounding box center [42, 151] width 3 height 3
click at [287, 177] on button "Save & Close" at bounding box center [291, 176] width 35 height 11
checkbox input "false"
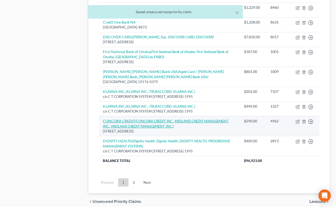
click at [181, 119] on icon "(CONCORA CREDIT INC., MIDLAND CREDIT MANAGEMENT, INC., MIDLAND CREDIT MANAGEMEN…" at bounding box center [166, 124] width 126 height 10
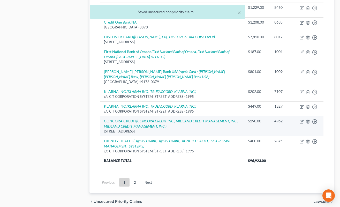
select select "38"
select select "2"
select select "4"
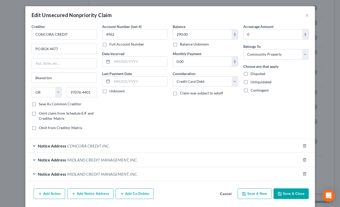
click at [164, 123] on div "Account Number (last 4) 4962 Full Account Number Date Incurred Last Payment Dat…" at bounding box center [135, 79] width 71 height 111
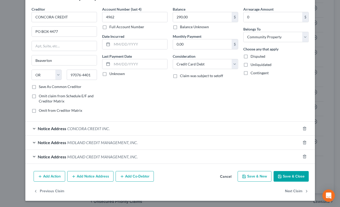
click at [107, 178] on button "Add Notice Address" at bounding box center [90, 176] width 46 height 11
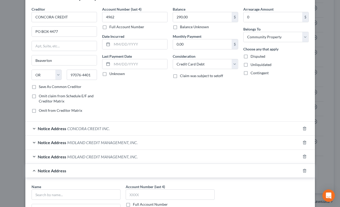
click at [143, 93] on div "Account Number (last 4) 4962 Full Account Number Date Incurred Last Payment Dat…" at bounding box center [135, 61] width 71 height 111
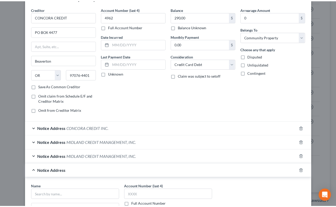
scroll to position [129, 0]
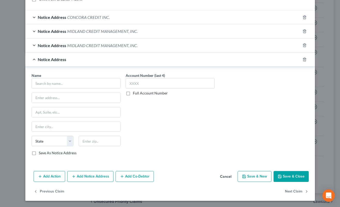
click at [175, 78] on div "Account Number (last 4) Full Account Number" at bounding box center [170, 84] width 89 height 23
drag, startPoint x: 184, startPoint y: 85, endPoint x: 179, endPoint y: 88, distance: 6.1
click at [183, 87] on input "text" at bounding box center [170, 83] width 89 height 10
type input "4400"
click at [96, 83] on input "text" at bounding box center [76, 83] width 89 height 10
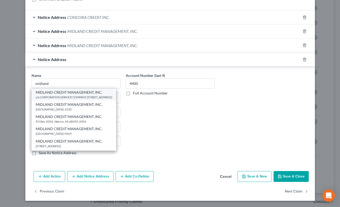
click at [98, 99] on div "c/o CORPORATION SERVICE COMPANY [STREET_ADDRESS]" at bounding box center [74, 97] width 76 height 4
type input "MIDLAND CREDIT MANAGEMENT, INC."
type input "c/o CORPORATION SERVICE COMPANY"
type input "[STREET_ADDRESS][PERSON_NAME]"
type input "Tempe"
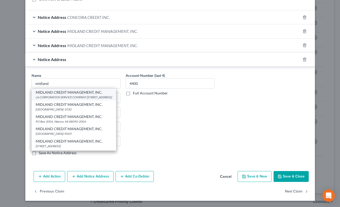
select select "3"
type input "85284-1050"
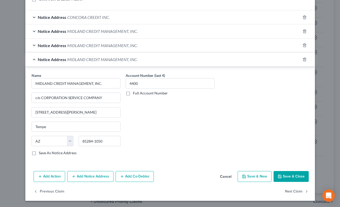
click at [278, 173] on button "Save & Close" at bounding box center [291, 176] width 35 height 11
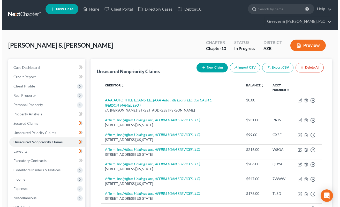
scroll to position [0, 0]
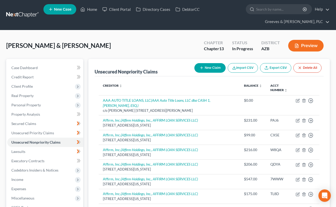
click at [212, 67] on button "New Claim" at bounding box center [210, 68] width 31 height 10
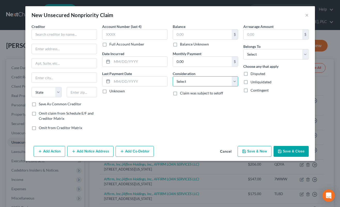
click at [181, 81] on select "Select Cable / Satellite Services Collection Agency Credit Card Debt Debt Couns…" at bounding box center [205, 81] width 65 height 10
select select "10"
click at [173, 76] on select "Select Cable / Satellite Services Collection Agency Credit Card Debt Debt Couns…" at bounding box center [205, 81] width 65 height 10
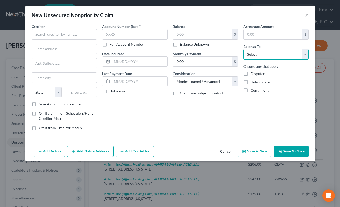
click at [250, 58] on select "Select Debtor 1 Only Debtor 2 Only Debtor 1 And Debtor 2 Only At Least One Of T…" at bounding box center [275, 54] width 65 height 10
select select "4"
click at [243, 49] on select "Select Debtor 1 Only Debtor 2 Only Debtor 1 And Debtor 2 Only At Least One Of T…" at bounding box center [275, 54] width 65 height 10
click at [83, 37] on input "text" at bounding box center [64, 34] width 65 height 10
paste input "Bob's Discount Furniture ..."
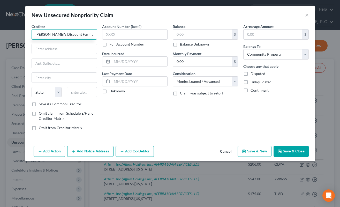
type input "[PERSON_NAME]'s Discount Furniture LLC"
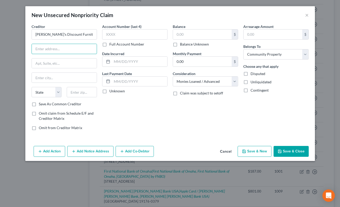
scroll to position [373, 0]
type input "c/o"
paste input "3800 NORTH CENTRAL AVENUE SUITE 460"
type input "[STREET_ADDRESS]"
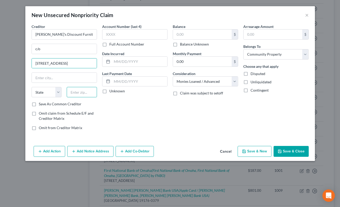
click at [84, 95] on input "text" at bounding box center [82, 92] width 30 height 10
paste input "85012"
type input "85012"
type input "Phoenix"
select select "3"
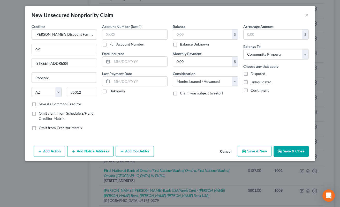
click at [148, 124] on div "Account Number (last 4) Full Account Number Date Incurred Last Payment Date Unk…" at bounding box center [135, 79] width 71 height 111
click at [78, 103] on label "Save As Common Creditor" at bounding box center [60, 103] width 43 height 5
click at [44, 103] on input "Save As Common Creditor" at bounding box center [42, 102] width 3 height 3
checkbox input "true"
click at [81, 92] on input "85012" at bounding box center [82, 92] width 30 height 10
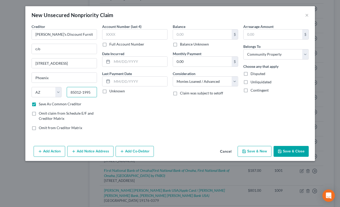
type input "85012-1995"
drag, startPoint x: 73, startPoint y: 65, endPoint x: 30, endPoint y: 65, distance: 43.5
click at [30, 65] on div "Creditor * Bob's Discount Furniture LLC c/o 3800 N CENTRAL AVE STE 460 Phoenix …" at bounding box center [64, 79] width 71 height 111
click at [230, 114] on div "Balance $ Balance Unknown Balance Undetermined $ Balance Unknown Monthly Paymen…" at bounding box center [205, 79] width 71 height 111
click at [155, 31] on input "text" at bounding box center [134, 34] width 65 height 10
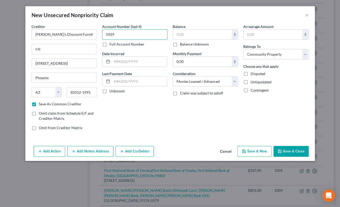
type input "5929"
click at [107, 154] on button "Add Notice Address" at bounding box center [90, 151] width 46 height 11
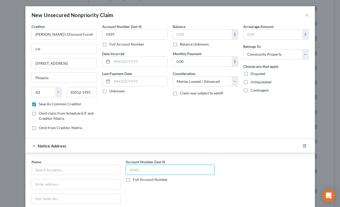
click at [177, 170] on input "text" at bounding box center [170, 170] width 89 height 10
type input "5929"
click at [100, 181] on input "text" at bounding box center [76, 184] width 88 height 10
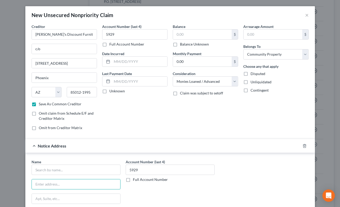
paste input "2650 E Germann Road,"
type input "[STREET_ADDRESS][PERSON_NAME]"
click at [75, 34] on input "[PERSON_NAME]'s Discount Furniture LLC" at bounding box center [64, 34] width 65 height 10
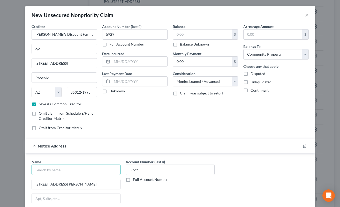
click at [107, 170] on input "text" at bounding box center [76, 170] width 89 height 10
paste input "[PERSON_NAME]'s Discount Furniture LLC"
type input "[PERSON_NAME]'s Discount Furniture LLC"
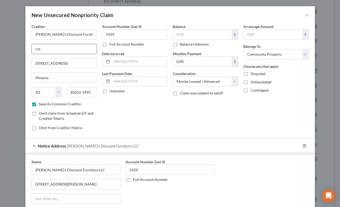
click at [80, 50] on input "c/o" at bounding box center [64, 49] width 65 height 10
paste input "CT CORPORATION SYSTEM"
type input "c/o CT CORPORATION SYSTEM"
click at [179, 109] on div "Balance $ Balance Unknown Balance Undetermined $ Balance Unknown Monthly Paymen…" at bounding box center [205, 79] width 71 height 111
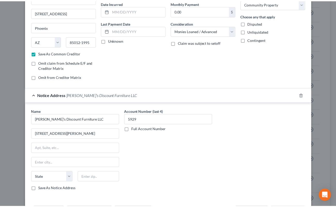
scroll to position [72, 0]
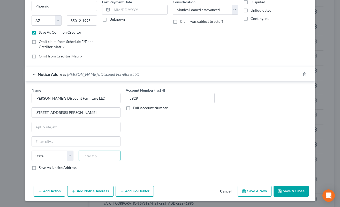
click at [112, 159] on input "text" at bounding box center [100, 156] width 42 height 10
type input "85286"
click at [136, 124] on div "Account Number (last 4) 5929 Full Account Number" at bounding box center [170, 130] width 94 height 87
click at [107, 115] on input "[STREET_ADDRESS][PERSON_NAME]" at bounding box center [76, 113] width 88 height 10
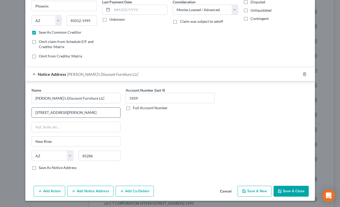
click at [107, 115] on input "[STREET_ADDRESS][PERSON_NAME]" at bounding box center [76, 113] width 88 height 10
click at [109, 162] on div "State AL AK AR AZ CA CO CT DE DC FL GA GU HI ID IL IN IA KS KY LA ME MD MA MI M…" at bounding box center [76, 158] width 94 height 14
paste input "85286-1423"
click at [112, 144] on input "New River" at bounding box center [76, 142] width 88 height 10
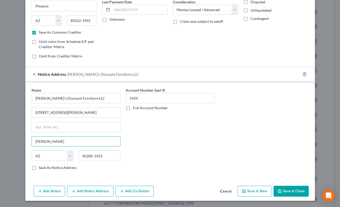
click at [74, 167] on div "Save As Notice Address" at bounding box center [76, 167] width 89 height 5
click at [69, 167] on label "Save As Notice Address" at bounding box center [58, 167] width 38 height 5
click at [44, 167] on input "Save As Notice Address" at bounding box center [42, 166] width 3 height 3
click at [278, 194] on button "Save & Close" at bounding box center [291, 191] width 35 height 11
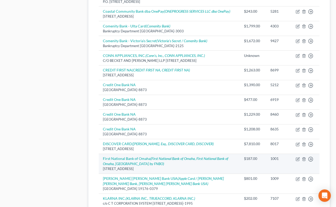
scroll to position [538, 0]
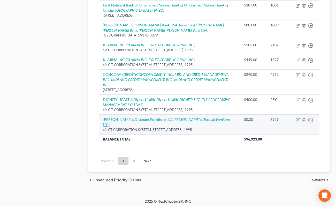
click at [184, 117] on icon "([PERSON_NAME]'s Discount Furniture LLC)" at bounding box center [166, 122] width 127 height 10
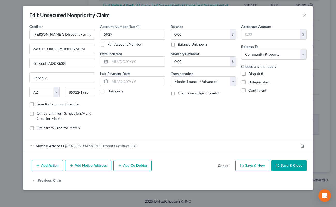
scroll to position [523, 0]
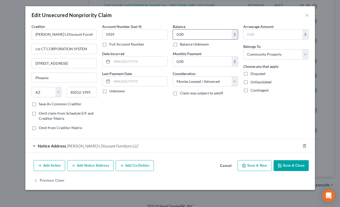
click at [187, 35] on input "0.00" at bounding box center [202, 34] width 59 height 10
click at [283, 169] on button "Save & Close" at bounding box center [291, 165] width 35 height 11
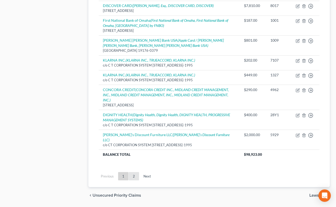
click at [135, 174] on link "2" at bounding box center [134, 176] width 10 height 8
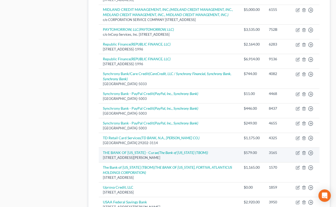
scroll to position [324, 0]
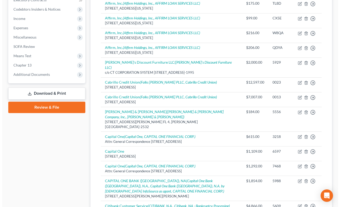
scroll to position [143, 0]
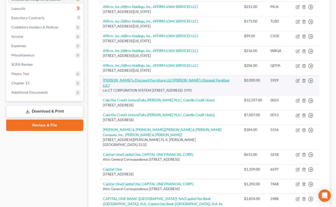
click at [168, 81] on icon "([PERSON_NAME]'s Discount Furniture LLC)" at bounding box center [166, 83] width 127 height 10
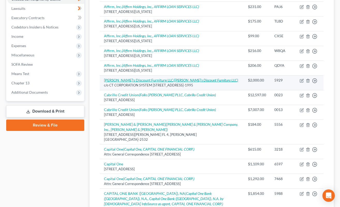
select select "3"
select select "10"
select select "4"
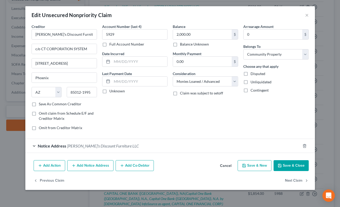
click at [111, 165] on button "Add Notice Address" at bounding box center [90, 165] width 46 height 11
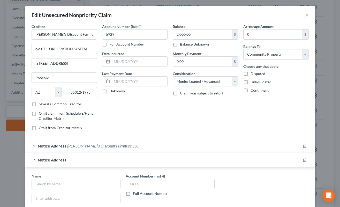
click at [124, 112] on div "Account Number (last 4) 5929 Full Account Number Date Incurred Last Payment Dat…" at bounding box center [135, 79] width 71 height 111
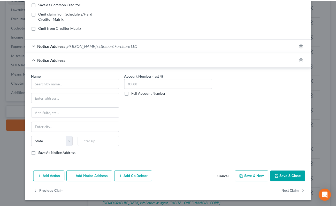
scroll to position [101, 0]
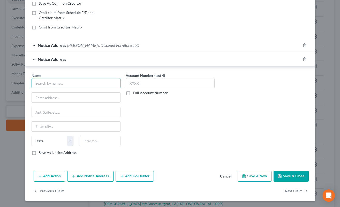
click at [96, 85] on input "text" at bounding box center [76, 83] width 89 height 10
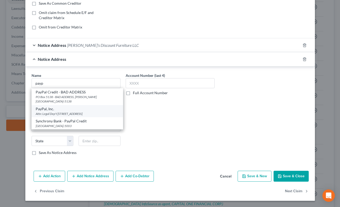
click at [100, 112] on div "Attn: Legal Dep't [STREET_ADDRESS]" at bounding box center [77, 114] width 83 height 4
type input "PayPal, Inc."
type input "Attn: Legal Dep't"
type input "[STREET_ADDRESS]"
type input "[GEOGRAPHIC_DATA][PERSON_NAME]"
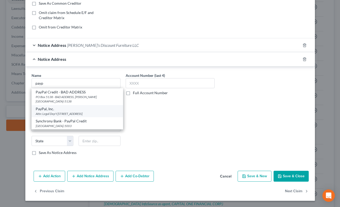
select select "4"
type input "95131-2021"
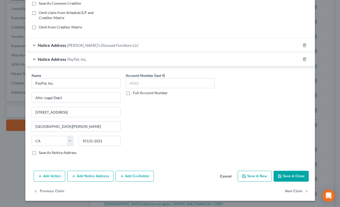
click at [286, 173] on button "Save & Close" at bounding box center [291, 176] width 35 height 11
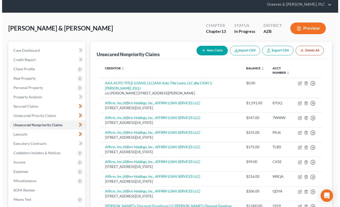
scroll to position [0, 0]
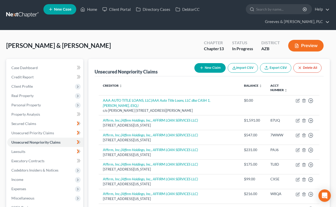
click at [206, 65] on button "New Claim" at bounding box center [210, 68] width 31 height 10
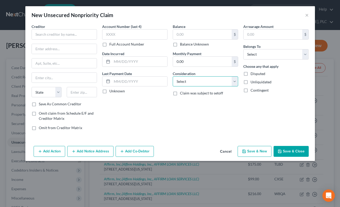
click at [197, 78] on select "Select Cable / Satellite Services Collection Agency Credit Card Debt Debt Couns…" at bounding box center [205, 81] width 65 height 10
select select "9"
click at [173, 76] on select "Select Cable / Satellite Services Collection Agency Credit Card Debt Debt Couns…" at bounding box center [205, 81] width 65 height 10
drag, startPoint x: 197, startPoint y: 35, endPoint x: 194, endPoint y: 35, distance: 3.7
click at [195, 35] on input "text" at bounding box center [202, 34] width 59 height 10
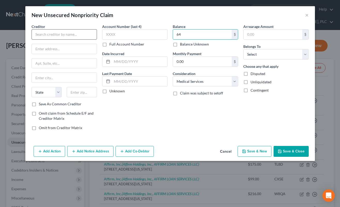
type input "64"
click at [68, 39] on input "text" at bounding box center [64, 34] width 65 height 10
paste input "VASCULAR AND INTERVENTONAL PARTNERS PLLC"
type input "V"
paste input "VASCULAR AND INTERVENTONAL PARTNERS PLLC"
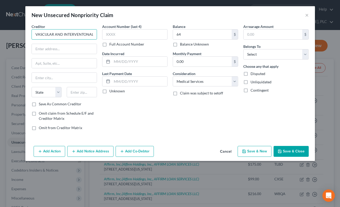
scroll to position [0, 27]
type input "VASCULAR AND INTERVENTONAL PARTNERS PLLC"
click at [71, 50] on input "text" at bounding box center [64, 49] width 65 height 10
paste input "[PERSON_NAME] [PERSON_NAME], P.C."
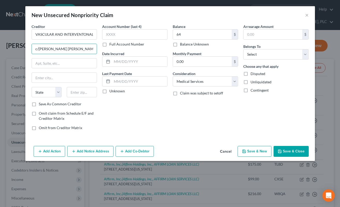
type input "c/[PERSON_NAME] [PERSON_NAME], P.C."
click at [39, 103] on label "Save As Common Creditor" at bounding box center [60, 103] width 43 height 5
click at [41, 103] on input "Save As Common Creditor" at bounding box center [42, 102] width 3 height 3
checkbox input "true"
click at [79, 91] on input "text" at bounding box center [82, 92] width 30 height 10
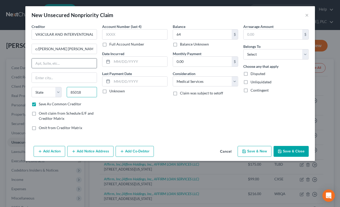
type input "85018"
click at [72, 63] on input "text" at bounding box center [64, 63] width 65 height 10
type input "Phoenix"
select select "3"
paste input "[STREET_ADDRESS]"
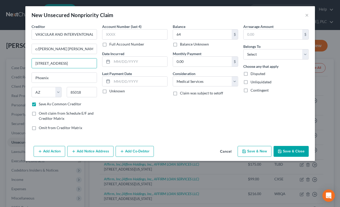
type input "[STREET_ADDRESS]"
click at [170, 132] on div "Balance 64.00 $ Balance Unknown Balance Undetermined 64 $ Balance Unknown Month…" at bounding box center [205, 79] width 71 height 111
click at [107, 152] on button "Add Notice Address" at bounding box center [90, 151] width 46 height 11
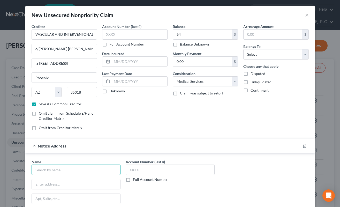
click at [101, 166] on input "text" at bounding box center [76, 170] width 89 height 10
paste input "VASCULAR AND INTERVENTONAL PARTNERS PLLC"
type input "VASCULAR AND INTERVENTONAL PARTNERS PLLC"
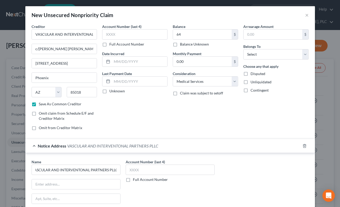
scroll to position [0, 0]
click at [196, 169] on input "text" at bounding box center [170, 170] width 89 height 10
type input "4448"
drag, startPoint x: 137, startPoint y: 27, endPoint x: 143, endPoint y: 34, distance: 9.5
click at [137, 26] on label "Account Number (last 4)" at bounding box center [121, 26] width 39 height 5
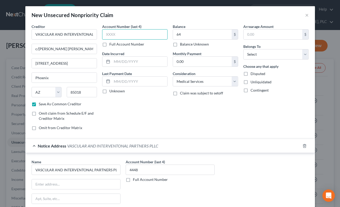
click at [143, 34] on input "text" at bounding box center [134, 34] width 65 height 10
type input "4448"
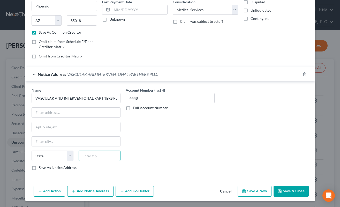
click at [109, 159] on input "text" at bounding box center [100, 156] width 42 height 10
type input "o"
type input "85255"
type input "Scottsdale"
select select "3"
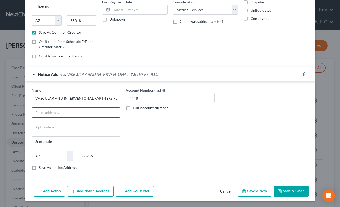
click at [95, 114] on input "text" at bounding box center [76, 113] width 88 height 10
type input "h"
paste input "[STREET_ADDRESS][PERSON_NAME]"
type input "[STREET_ADDRESS][PERSON_NAME]"
click at [39, 169] on label "Save As Notice Address" at bounding box center [58, 167] width 38 height 5
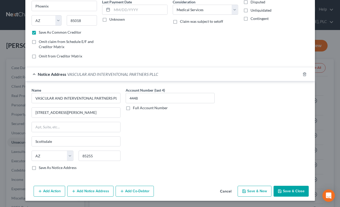
click at [41, 168] on input "Save As Notice Address" at bounding box center [42, 166] width 3 height 3
checkbox input "true"
click at [295, 190] on button "Save & Close" at bounding box center [291, 191] width 35 height 11
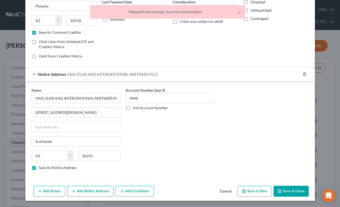
click at [219, 115] on div "Name * VASCULAR AND INTERVENTONAL PARTNERS PLLC [STREET_ADDRESS][PERSON_NAME] S…" at bounding box center [170, 130] width 283 height 87
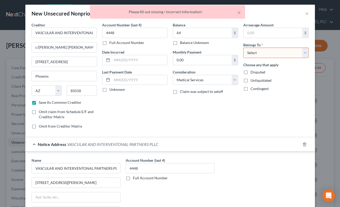
scroll to position [0, 0]
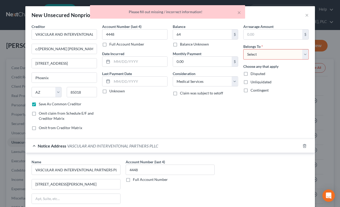
click at [253, 52] on select "Select Debtor 1 Only Debtor 2 Only Debtor 1 And Debtor 2 Only At Least One Of T…" at bounding box center [275, 54] width 65 height 10
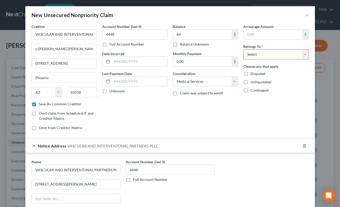
select select "4"
click at [243, 49] on select "Select Debtor 1 Only Debtor 2 Only Debtor 1 And Debtor 2 Only At Least One Of T…" at bounding box center [275, 54] width 65 height 10
click at [272, 93] on div "Contingent" at bounding box center [275, 90] width 65 height 5
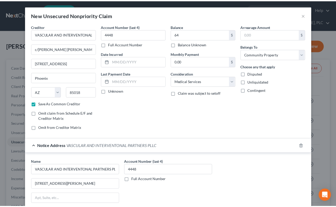
scroll to position [72, 0]
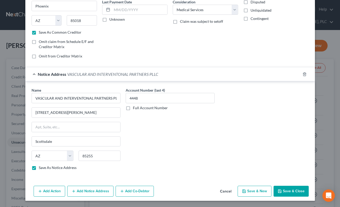
click at [294, 189] on button "Save & Close" at bounding box center [291, 191] width 35 height 11
checkbox input "false"
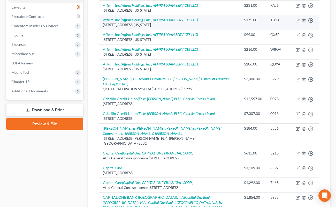
scroll to position [181, 0]
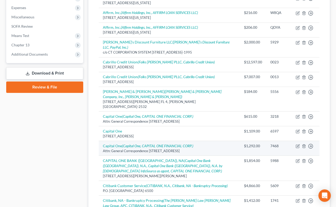
click at [240, 143] on td "$1,292.00" at bounding box center [253, 148] width 26 height 15
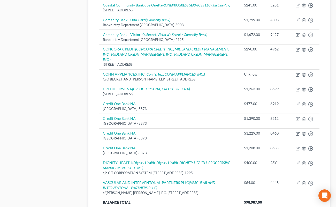
scroll to position [419, 0]
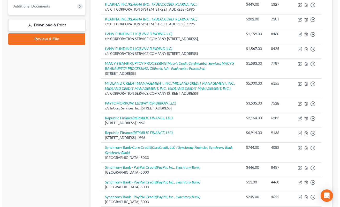
scroll to position [222, 0]
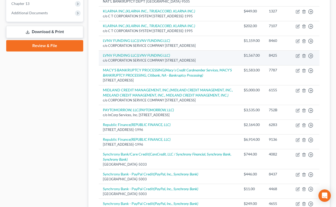
click at [296, 65] on td "Move to D Move to E Move to G Move to Notice Only" at bounding box center [306, 57] width 28 height 15
click at [299, 56] on icon "button" at bounding box center [298, 55] width 2 height 2
select select "3"
select select "1"
select select "0"
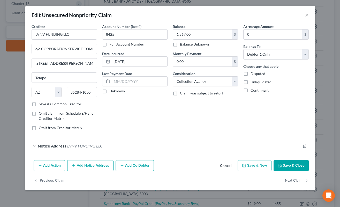
click at [108, 171] on button "Add Notice Address" at bounding box center [90, 165] width 46 height 11
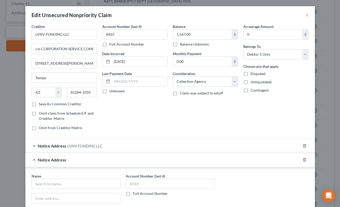
click at [136, 114] on div "Account Number (last 4) 8425 Full Account Number Date Incurred [DATE] Last Paym…" at bounding box center [135, 79] width 71 height 111
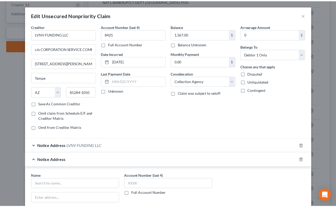
scroll to position [101, 0]
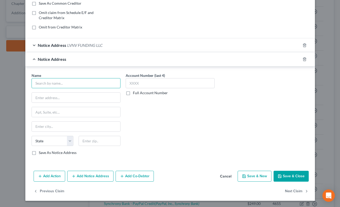
click at [96, 85] on input "text" at bounding box center [76, 83] width 89 height 10
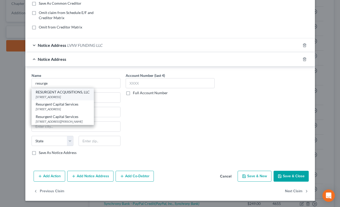
click at [88, 99] on div "[STREET_ADDRESS]" at bounding box center [63, 97] width 54 height 4
type input "RESURGENT ACQUISITIONS, LLC"
type input "PO BOX 10497"
type input "[GEOGRAPHIC_DATA]"
select select "42"
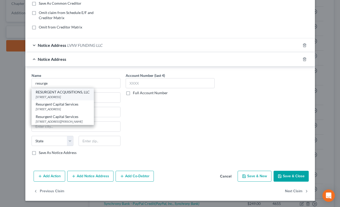
type input "29603-0497"
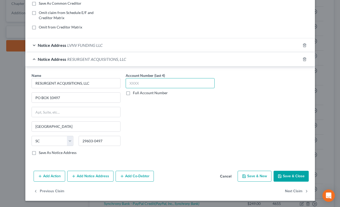
click at [175, 86] on input "text" at bounding box center [170, 83] width 89 height 10
type input "3955"
click at [99, 85] on input "RESURGENT ACQUISITIONS, LLC" at bounding box center [76, 83] width 89 height 10
click at [298, 176] on button "Save & Close" at bounding box center [291, 176] width 35 height 11
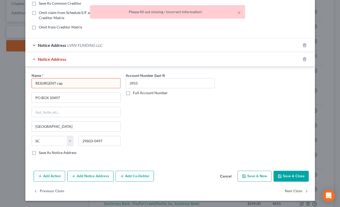
click at [103, 86] on input "RESURGENT cap" at bounding box center [76, 83] width 89 height 10
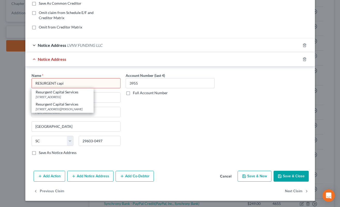
type input "Resurgent Capital Services"
type input "PO Box 10587"
type input "29603-0587"
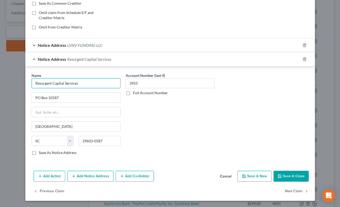
type input "Resurgent Capital Services"
click at [292, 176] on button "Save & Close" at bounding box center [291, 176] width 35 height 11
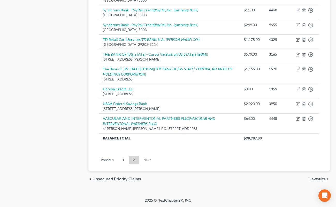
scroll to position [425, 0]
click at [124, 157] on link "1" at bounding box center [123, 160] width 10 height 8
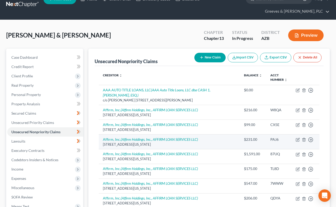
scroll to position [0, 0]
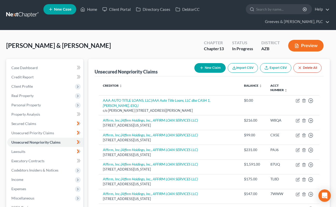
click at [208, 68] on button "New Claim" at bounding box center [210, 68] width 31 height 10
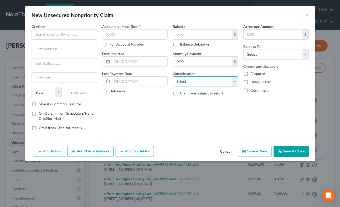
click at [190, 86] on select "Select Cable / Satellite Services Collection Agency Credit Card Debt Debt Couns…" at bounding box center [205, 81] width 65 height 10
select select "2"
click at [173, 76] on select "Select Cable / Satellite Services Collection Agency Credit Card Debt Debt Couns…" at bounding box center [205, 81] width 65 height 10
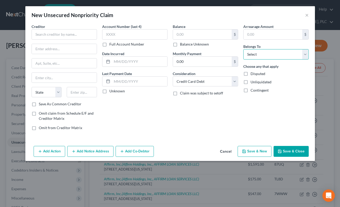
click at [249, 52] on select "Select Debtor 1 Only Debtor 2 Only Debtor 1 And Debtor 2 Only At Least One Of T…" at bounding box center [275, 54] width 65 height 10
select select "4"
click at [243, 49] on select "Select Debtor 1 Only Debtor 2 Only Debtor 1 And Debtor 2 Only At Least One Of T…" at bounding box center [275, 54] width 65 height 10
click at [152, 37] on input "text" at bounding box center [134, 34] width 65 height 10
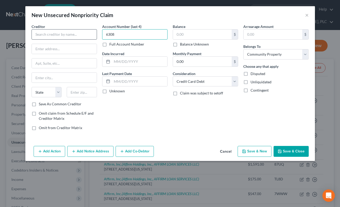
type input "6308"
click at [65, 38] on input "text" at bounding box center [64, 34] width 65 height 10
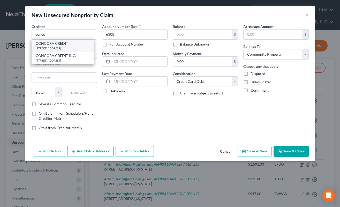
click at [73, 45] on div "CONCORA CREDIT" at bounding box center [63, 43] width 54 height 5
type input "CONCORA CREDIT"
type input "PO BOX 4477"
type input "Beaverton"
select select "38"
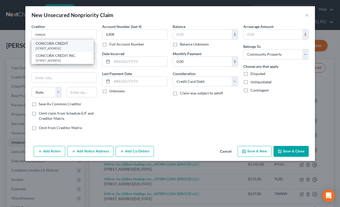
type input "97076-4401"
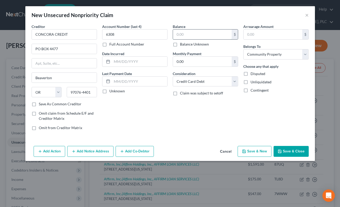
click at [181, 34] on input "text" at bounding box center [202, 34] width 59 height 10
type input "390"
click at [293, 149] on button "Save & Close" at bounding box center [291, 151] width 35 height 11
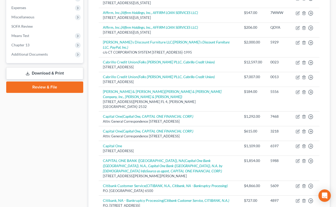
scroll to position [459, 0]
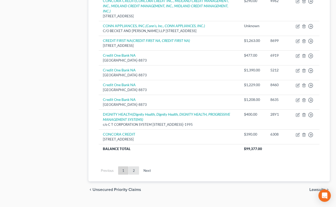
click at [129, 166] on link "2" at bounding box center [134, 170] width 10 height 8
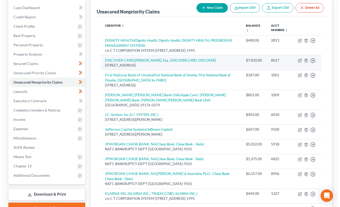
scroll to position [0, 0]
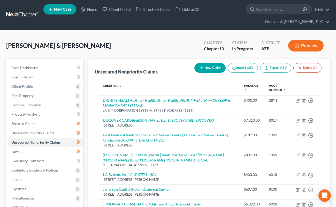
click at [212, 67] on button "New Claim" at bounding box center [210, 68] width 31 height 10
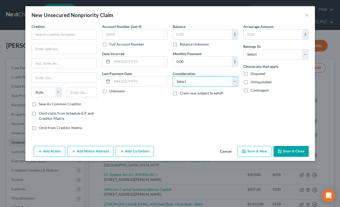
click at [185, 83] on select "Select Cable / Satellite Services Collection Agency Credit Card Debt Debt Couns…" at bounding box center [205, 81] width 65 height 10
select select "9"
click at [173, 76] on select "Select Cable / Satellite Services Collection Agency Credit Card Debt Debt Couns…" at bounding box center [205, 81] width 65 height 10
click at [88, 36] on input "text" at bounding box center [64, 34] width 65 height 10
paste input "BetterNight"
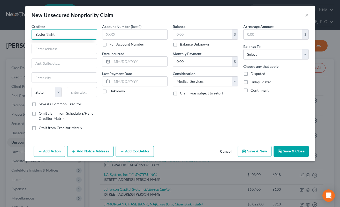
type input "BetterNight"
drag, startPoint x: 145, startPoint y: 133, endPoint x: 141, endPoint y: 131, distance: 4.0
click at [144, 132] on div "Account Number (last 4) Full Account Number Date Incurred Last Payment Date Unk…" at bounding box center [135, 79] width 71 height 111
click at [39, 103] on label "Save As Common Creditor" at bounding box center [60, 103] width 43 height 5
click at [41, 103] on input "Save As Common Creditor" at bounding box center [42, 102] width 3 height 3
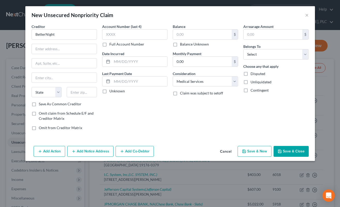
checkbox input "true"
click at [251, 53] on select "Select Debtor 1 Only Debtor 2 Only Debtor 1 And Debtor 2 Only At Least One Of T…" at bounding box center [275, 54] width 65 height 10
select select "4"
click at [243, 49] on select "Select Debtor 1 Only Debtor 2 Only Debtor 1 And Debtor 2 Only At Least One Of T…" at bounding box center [275, 54] width 65 height 10
click at [152, 34] on input "text" at bounding box center [134, 34] width 65 height 10
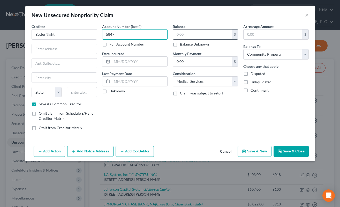
type input "5847"
click at [176, 34] on input "text" at bounding box center [202, 34] width 59 height 10
type input "206"
click at [75, 51] on input "text" at bounding box center [64, 49] width 65 height 10
click at [75, 52] on input "text" at bounding box center [64, 49] width 65 height 10
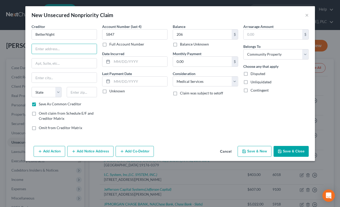
paste input "[STREET_ADDRESS]"
click at [77, 47] on input "[STREET_ADDRESS]" at bounding box center [64, 49] width 65 height 10
type input "[STREET_ADDRESS]"
click at [86, 92] on input "text" at bounding box center [82, 92] width 30 height 10
type input "92123"
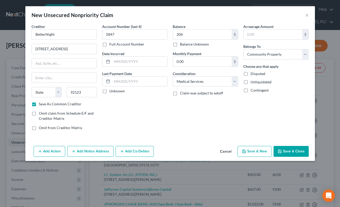
click at [142, 112] on div "Account Number (last 4) 5847 Full Account Number Date Incurred Last Payment Dat…" at bounding box center [135, 79] width 71 height 111
type input "[GEOGRAPHIC_DATA]"
select select "4"
click at [286, 150] on button "Save & Close" at bounding box center [291, 151] width 35 height 11
checkbox input "false"
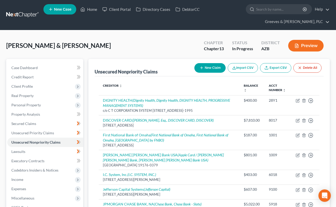
click at [164, 50] on div "[PERSON_NAME] & [PERSON_NAME] Upgraded Chapter Chapter 13 Status In Progress Di…" at bounding box center [168, 47] width 324 height 23
click at [211, 67] on button "New Claim" at bounding box center [210, 68] width 31 height 10
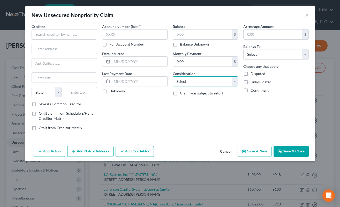
click at [233, 84] on select "Select Cable / Satellite Services Collection Agency Credit Card Debt Debt Couns…" at bounding box center [205, 81] width 65 height 10
select select "9"
click at [173, 76] on select "Select Cable / Satellite Services Collection Agency Credit Card Debt Debt Couns…" at bounding box center [205, 81] width 65 height 10
click at [80, 36] on input "text" at bounding box center [64, 34] width 65 height 10
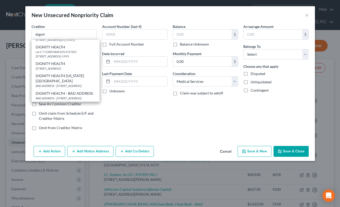
scroll to position [53, 0]
click at [79, 84] on div "BAD ADDRESS - [STREET_ADDRESS]" at bounding box center [66, 86] width 60 height 4
type input "DIGNITY HEALTH [US_STATE][GEOGRAPHIC_DATA]"
type input "BAD ADDRESS - [STREET_ADDRESS]"
type input "[GEOGRAPHIC_DATA]"
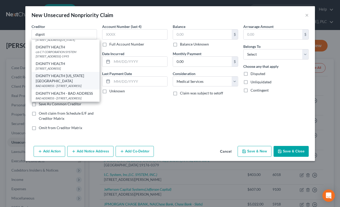
select select "45"
type input "75067"
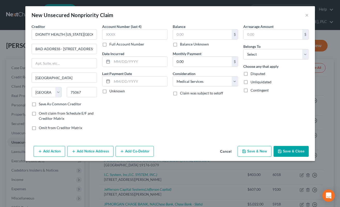
scroll to position [0, 0]
click at [86, 38] on input "DIGNITY HEALTH [US_STATE][GEOGRAPHIC_DATA]" at bounding box center [64, 34] width 65 height 10
click at [224, 152] on button "Cancel" at bounding box center [226, 151] width 20 height 10
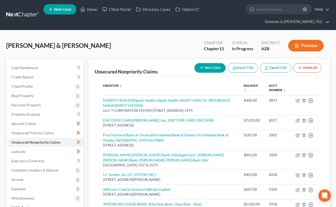
click at [206, 67] on button "New Claim" at bounding box center [210, 68] width 31 height 10
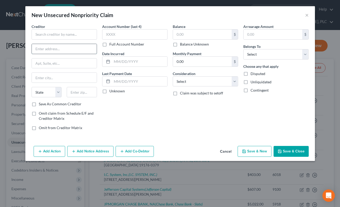
click at [69, 49] on input "text" at bounding box center [64, 49] width 65 height 10
paste input "Dignity Health [PERSON_NAME][GEOGRAPHIC_DATA]"
drag, startPoint x: 60, startPoint y: 52, endPoint x: 33, endPoint y: 50, distance: 26.2
click at [33, 50] on input "Dignity Health [PERSON_NAME][GEOGRAPHIC_DATA]" at bounding box center [64, 49] width 65 height 10
type input "[PERSON_NAME][GEOGRAPHIC_DATA]"
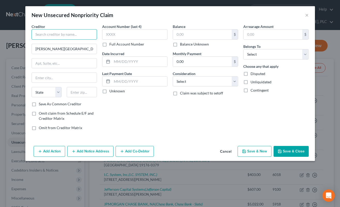
click at [78, 33] on input "text" at bounding box center [64, 34] width 65 height 10
paste input "Dignity Health"
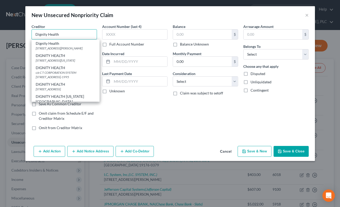
type input "Dignity Health"
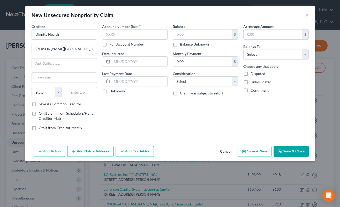
click at [160, 105] on div "Account Number (last 4) Full Account Number Date Incurred Last Payment Date Unk…" at bounding box center [135, 79] width 71 height 111
click at [77, 65] on input "text" at bounding box center [64, 63] width 65 height 10
paste input "[STREET_ADDRESS]"
drag, startPoint x: 78, startPoint y: 65, endPoint x: 33, endPoint y: 62, distance: 44.4
click at [33, 62] on input "[STREET_ADDRESS]" at bounding box center [64, 63] width 65 height 10
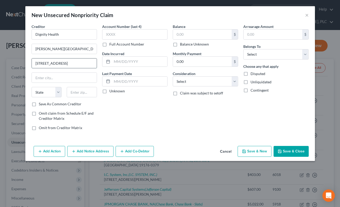
click at [76, 63] on input "[STREET_ADDRESS]" at bounding box center [64, 63] width 65 height 10
type input "[STREET_ADDRESS]"
click at [88, 92] on div at bounding box center [81, 92] width 35 height 10
type input "77478"
click at [140, 110] on div "Account Number (last 4) Full Account Number Date Incurred Last Payment Date Unk…" at bounding box center [135, 79] width 71 height 111
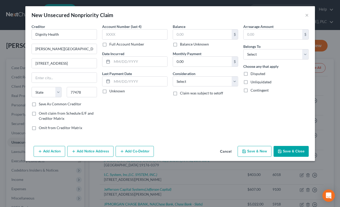
type input "Sugar Land"
select select "45"
click at [82, 94] on input "77478" at bounding box center [82, 92] width 30 height 10
paste input "-4630"
type input "77478-4630"
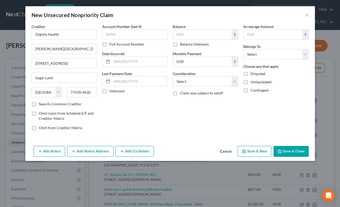
click at [39, 103] on label "Save As Common Creditor" at bounding box center [60, 103] width 43 height 5
click at [41, 103] on input "Save As Common Creditor" at bounding box center [42, 102] width 3 height 3
checkbox input "true"
click at [157, 34] on input "text" at bounding box center [134, 34] width 65 height 10
type input "7503"
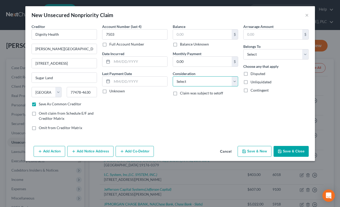
click at [183, 83] on select "Select Cable / Satellite Services Collection Agency Credit Card Debt Debt Couns…" at bounding box center [205, 81] width 65 height 10
select select "9"
click at [173, 76] on select "Select Cable / Satellite Services Collection Agency Credit Card Debt Debt Couns…" at bounding box center [205, 81] width 65 height 10
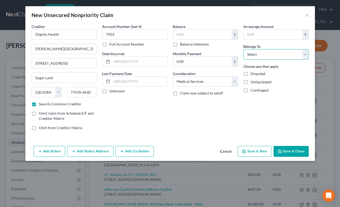
click at [249, 56] on select "Select Debtor 1 Only Debtor 2 Only Debtor 1 And Debtor 2 Only At Least One Of T…" at bounding box center [275, 54] width 65 height 10
select select "4"
click at [243, 49] on select "Select Debtor 1 Only Debtor 2 Only Debtor 1 And Debtor 2 Only At Least One Of T…" at bounding box center [275, 54] width 65 height 10
click at [184, 36] on input "text" at bounding box center [202, 34] width 59 height 10
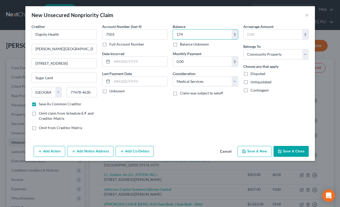
type input "174"
click at [108, 147] on button "Add Notice Address" at bounding box center [90, 151] width 46 height 11
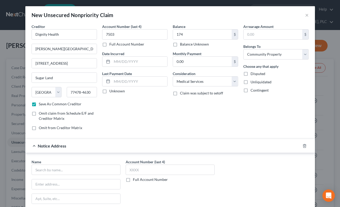
click at [125, 115] on div "Account Number (last 4) 7503 Full Account Number Date Incurred Last Payment Dat…" at bounding box center [135, 79] width 71 height 111
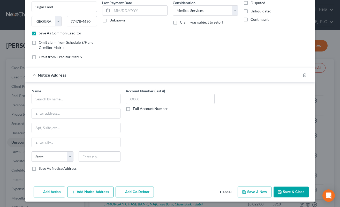
scroll to position [72, 0]
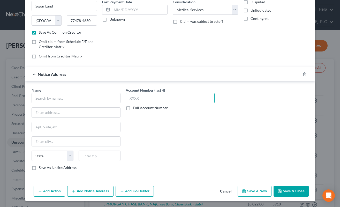
click at [155, 100] on input "text" at bounding box center [170, 98] width 89 height 10
type input "7503"
click at [103, 100] on input "text" at bounding box center [76, 98] width 89 height 10
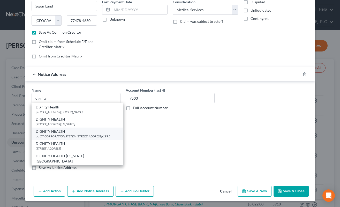
click at [97, 138] on div "c/o C T CORPORATION SYSTEM [STREET_ADDRESS]-1995" at bounding box center [77, 136] width 83 height 4
type input "DIGNITY HEALTH"
type input "c/o C T CORPORATION SYSTEM"
type input "[STREET_ADDRESS]"
type input "PHOENIX"
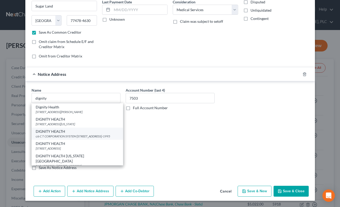
select select "3"
type input "85012-1995"
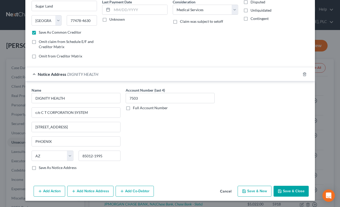
click at [275, 187] on button "Save & Close" at bounding box center [291, 191] width 35 height 11
checkbox input "false"
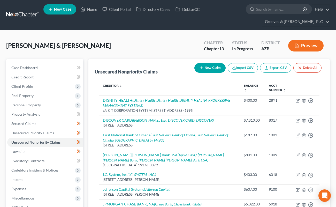
click at [209, 69] on button "New Claim" at bounding box center [210, 68] width 31 height 10
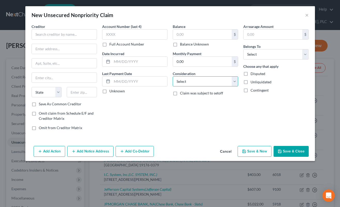
click at [178, 81] on select "Select Cable / Satellite Services Collection Agency Credit Card Debt Debt Couns…" at bounding box center [205, 81] width 65 height 10
select select "9"
click at [173, 76] on select "Select Cable / Satellite Services Collection Agency Credit Card Debt Debt Couns…" at bounding box center [205, 81] width 65 height 10
click at [179, 28] on label "Balance" at bounding box center [179, 26] width 13 height 5
click at [183, 30] on input "text" at bounding box center [202, 34] width 59 height 10
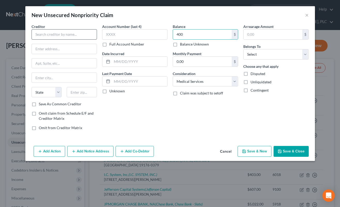
type input "400"
click at [78, 37] on input "text" at bounding box center [64, 34] width 65 height 10
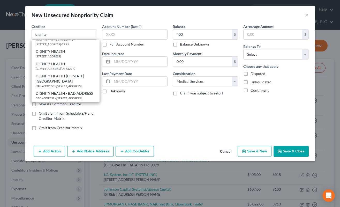
scroll to position [69, 0]
click at [77, 84] on div "BAD ADDRESS - [STREET_ADDRESS]" at bounding box center [66, 86] width 60 height 4
type input "DIGNITY HEALTH [US_STATE][GEOGRAPHIC_DATA]"
type input "BAD ADDRESS - [STREET_ADDRESS]"
type input "[GEOGRAPHIC_DATA]"
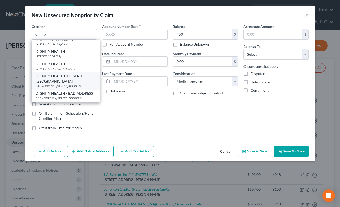
select select "45"
type input "75067"
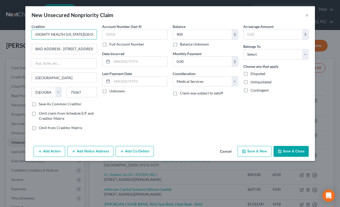
click at [73, 37] on input "DIGNITY HEALTH [US_STATE][GEOGRAPHIC_DATA]" at bounding box center [64, 34] width 65 height 10
type input "PO Box 10070"
click at [88, 90] on div "75067" at bounding box center [81, 92] width 35 height 10
type input "7"
type input "86304"
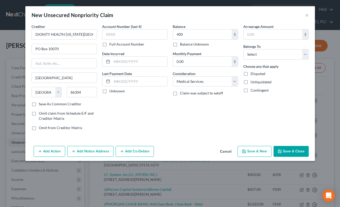
type input "Prescott"
select select "3"
click at [163, 108] on div "Account Number (last 4) Full Account Number Date Incurred Last Payment Date Unk…" at bounding box center [135, 79] width 71 height 111
click at [39, 106] on label "Save As Common Creditor" at bounding box center [60, 103] width 43 height 5
click at [41, 105] on input "Save As Common Creditor" at bounding box center [42, 102] width 3 height 3
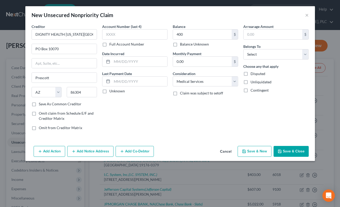
checkbox input "true"
click at [149, 38] on input "text" at bounding box center [134, 34] width 65 height 10
type input "0625"
click at [288, 148] on button "Save & Close" at bounding box center [291, 151] width 35 height 11
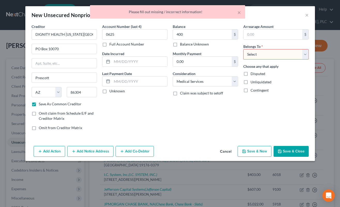
click at [259, 52] on select "Select Debtor 1 Only Debtor 2 Only Debtor 1 And Debtor 2 Only At Least One Of T…" at bounding box center [275, 54] width 65 height 10
select select "4"
click at [243, 49] on select "Select Debtor 1 Only Debtor 2 Only Debtor 1 And Debtor 2 Only At Least One Of T…" at bounding box center [275, 54] width 65 height 10
click at [285, 150] on button "Save & Close" at bounding box center [291, 151] width 35 height 11
checkbox input "false"
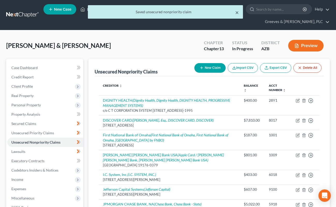
click at [238, 12] on button "×" at bounding box center [237, 12] width 4 height 6
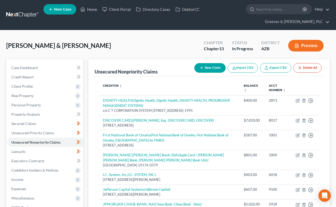
click at [206, 65] on button "New Claim" at bounding box center [210, 68] width 31 height 10
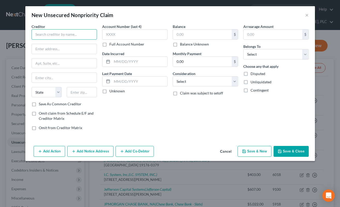
click at [84, 33] on input "text" at bounding box center [64, 34] width 65 height 10
paste input "PATHOLOGY SPECIALISTS OF [US_STATE] LLP"
type input "PATHOLOGY SPECIALISTS OF [US_STATE] LLP"
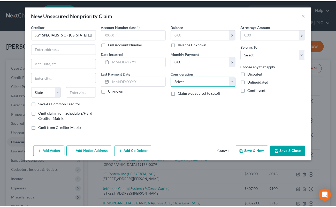
scroll to position [0, 0]
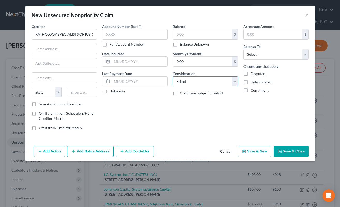
click at [203, 81] on select "Select Cable / Satellite Services Collection Agency Credit Card Debt Debt Couns…" at bounding box center [205, 81] width 65 height 10
select select "9"
click at [173, 76] on select "Select Cable / Satellite Services Collection Agency Credit Card Debt Debt Couns…" at bounding box center [205, 81] width 65 height 10
click at [185, 35] on input "text" at bounding box center [202, 34] width 59 height 10
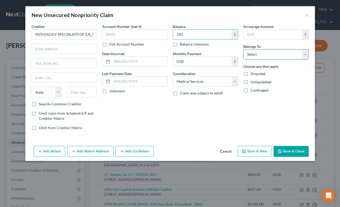
type input "142"
click at [250, 58] on select "Select Debtor 1 Only Debtor 2 Only Debtor 1 And Debtor 2 Only At Least One Of T…" at bounding box center [275, 54] width 65 height 10
select select "4"
click at [243, 49] on select "Select Debtor 1 Only Debtor 2 Only Debtor 1 And Debtor 2 Only At Least One Of T…" at bounding box center [275, 54] width 65 height 10
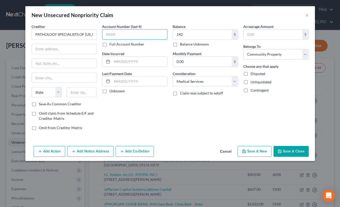
click at [152, 31] on input "text" at bounding box center [134, 34] width 65 height 10
type input "3957"
click at [78, 50] on input "text" at bounding box center [64, 49] width 65 height 10
paste input "[STREET_ADDRESS]"
type input "[STREET_ADDRESS]"
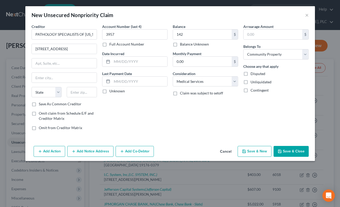
click at [39, 105] on label "Save As Common Creditor" at bounding box center [60, 103] width 43 height 5
click at [41, 105] on input "Save As Common Creditor" at bounding box center [42, 102] width 3 height 3
checkbox input "true"
click at [80, 94] on input "text" at bounding box center [82, 92] width 30 height 10
type input "85027"
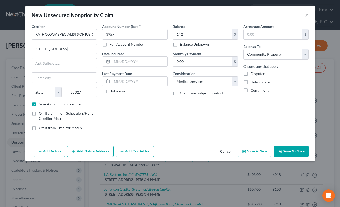
click at [140, 108] on div "Account Number (last 4) 3957 Full Account Number Date Incurred Last Payment Dat…" at bounding box center [135, 79] width 71 height 111
type input "Phoenix"
select select "3"
click at [280, 149] on button "Save & Close" at bounding box center [291, 151] width 35 height 11
checkbox input "false"
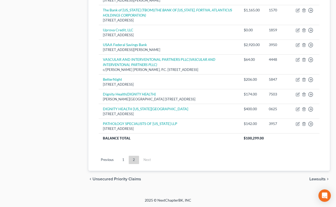
scroll to position [509, 0]
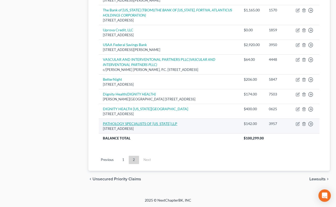
click at [128, 125] on link "PATHOLOGY SPECIALISTS OF [US_STATE] LLP" at bounding box center [140, 123] width 75 height 4
select select "3"
select select "9"
select select "4"
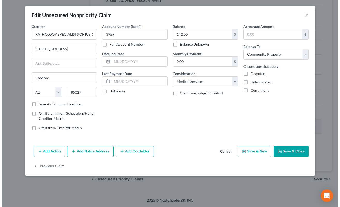
scroll to position [494, 0]
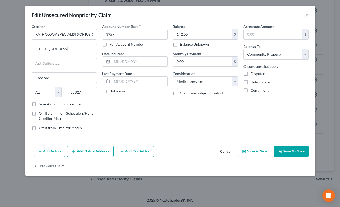
click at [107, 149] on button "Add Notice Address" at bounding box center [90, 151] width 46 height 11
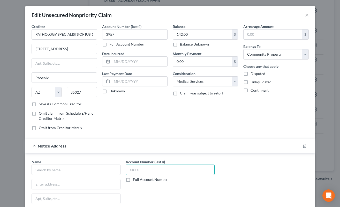
click at [163, 172] on input "text" at bounding box center [170, 170] width 89 height 10
type input "3957"
click at [108, 168] on input "text" at bounding box center [76, 170] width 89 height 10
paste input "PATHOLOGY SPECIALISTS OF [US_STATE] LLP"
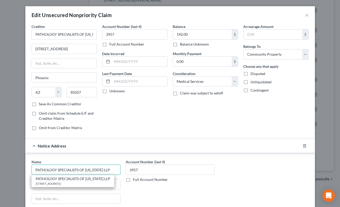
type input "PATHOLOGY SPECIALISTS OF [US_STATE] LLP"
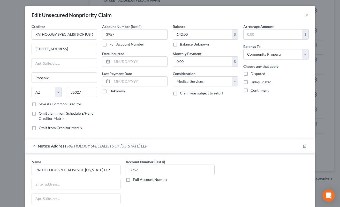
click at [214, 110] on div "Balance 142.00 $ Balance Unknown Balance Undetermined 142.00 $ Balance Unknown …" at bounding box center [205, 79] width 71 height 111
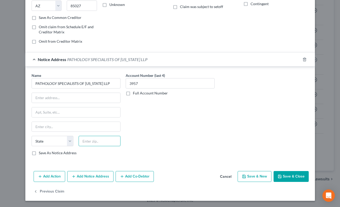
drag, startPoint x: 103, startPoint y: 140, endPoint x: 114, endPoint y: 139, distance: 10.9
click at [102, 139] on input "text" at bounding box center [100, 141] width 42 height 10
type input "85080"
type input "Phoenix"
select select "3"
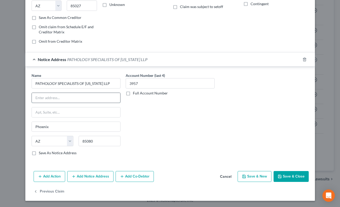
click at [88, 101] on input "text" at bounding box center [76, 98] width 88 height 10
paste input "PO Box 42210"
type input "PO Box 42210"
click at [114, 141] on input "85080" at bounding box center [100, 141] width 42 height 10
paste input "-2210"
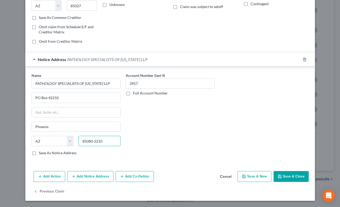
type input "85080-2210"
click at [39, 153] on label "Save As Notice Address" at bounding box center [58, 152] width 38 height 5
click at [41, 153] on input "Save As Notice Address" at bounding box center [42, 151] width 3 height 3
drag, startPoint x: 280, startPoint y: 174, endPoint x: 267, endPoint y: 165, distance: 16.2
click at [280, 172] on button "Save & Close" at bounding box center [291, 176] width 35 height 11
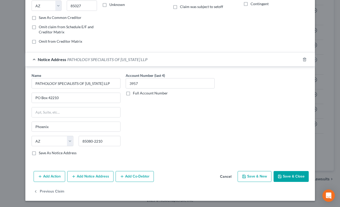
checkbox input "false"
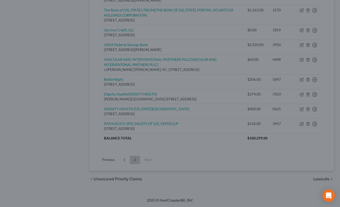
type input "0"
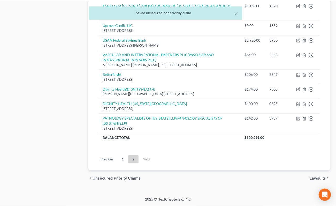
scroll to position [509, 0]
